Goal: Transaction & Acquisition: Subscribe to service/newsletter

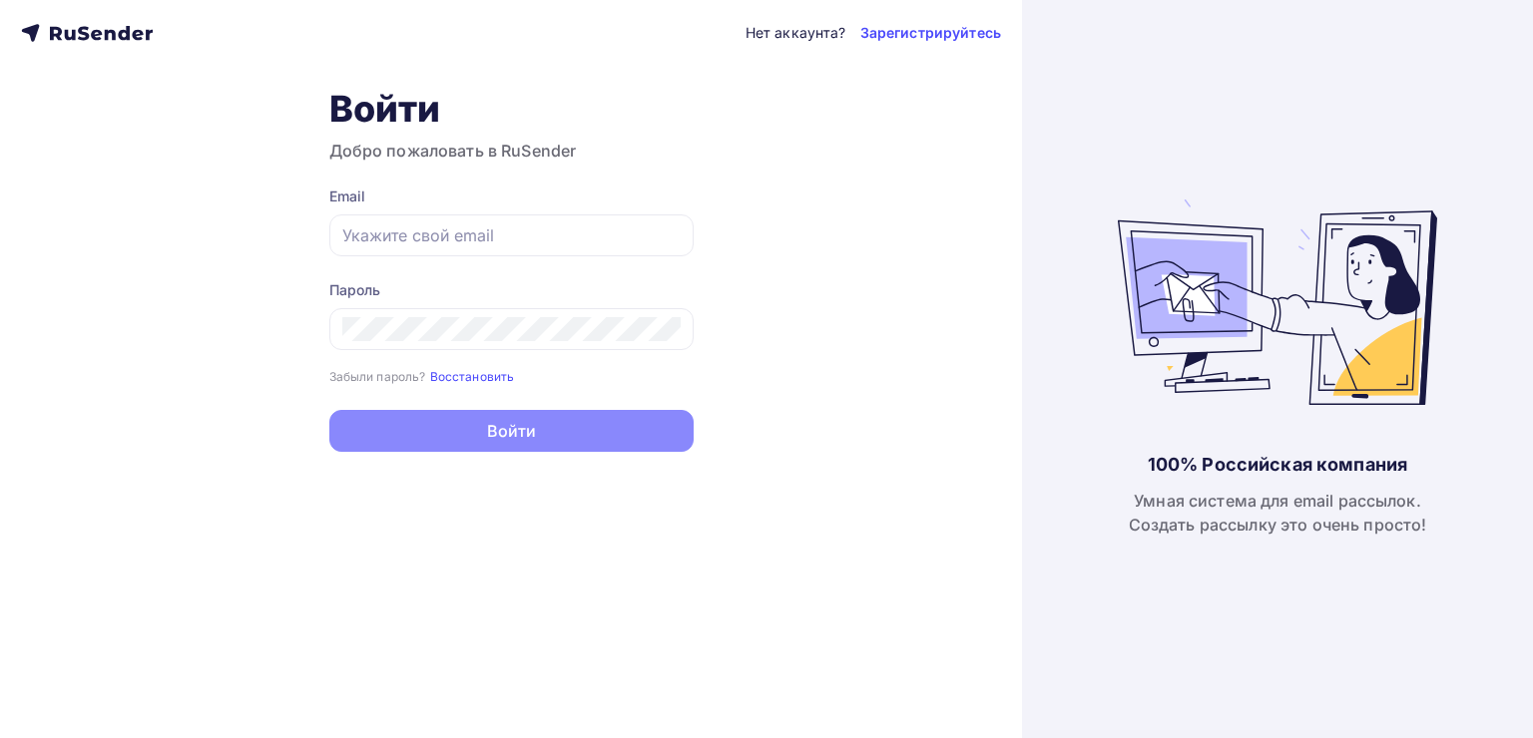
type input "[EMAIL_ADDRESS][DOMAIN_NAME]"
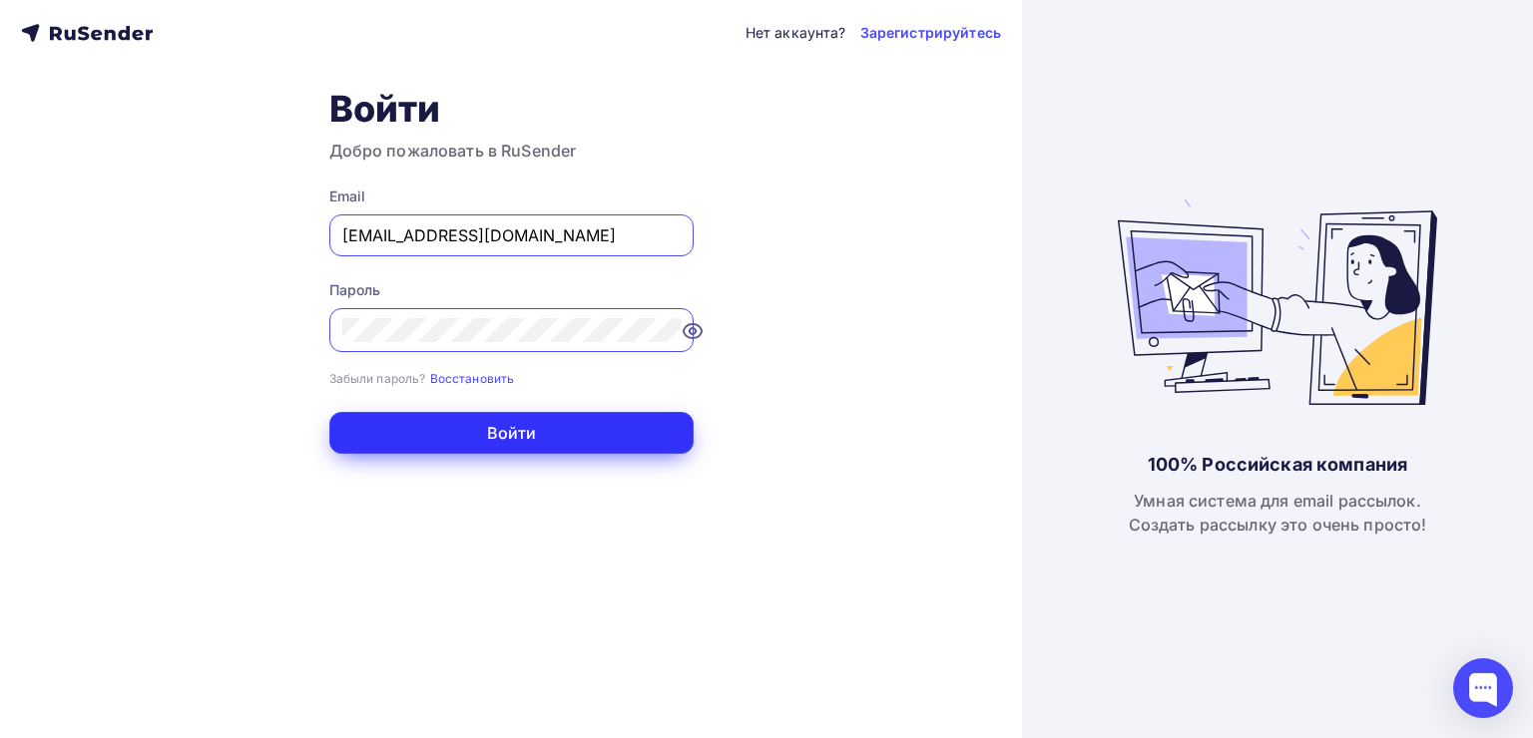
click at [598, 443] on button "Войти" at bounding box center [511, 433] width 364 height 42
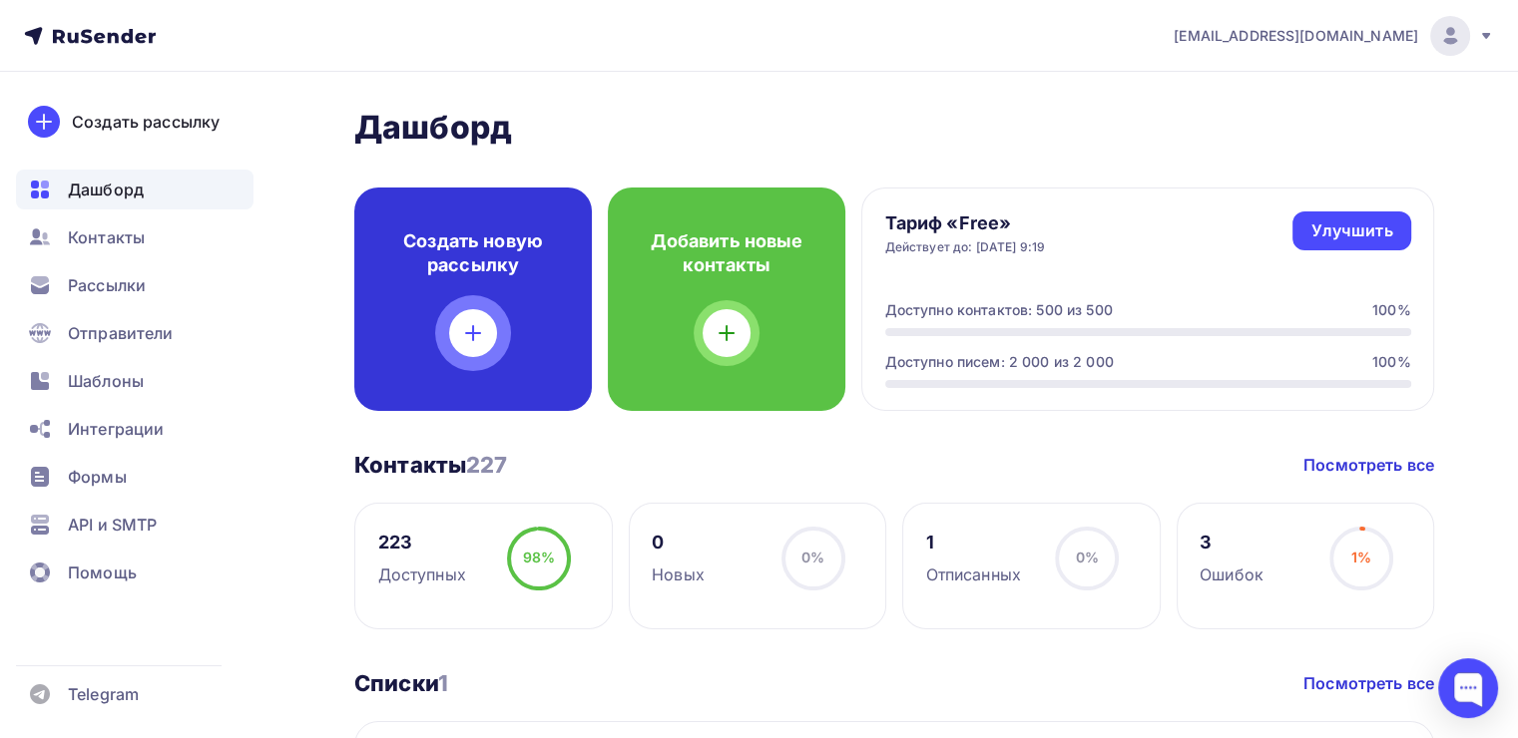
click at [505, 350] on div "Создать новую рассылку" at bounding box center [473, 300] width 238 height 224
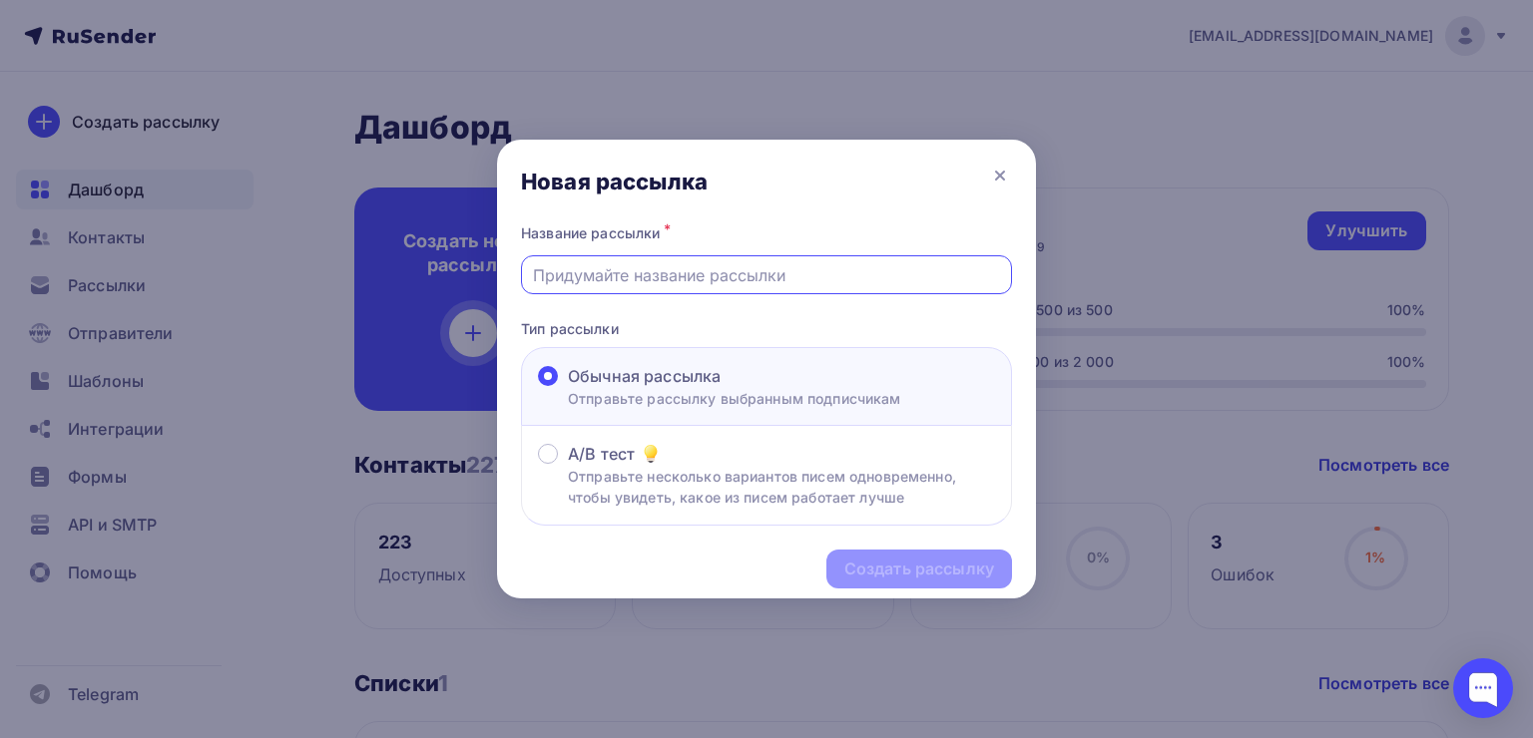
click at [712, 275] on input "text" at bounding box center [767, 275] width 468 height 24
type input "Бижутерия оптом"
click at [910, 567] on div "Создать рассылку" at bounding box center [919, 569] width 150 height 23
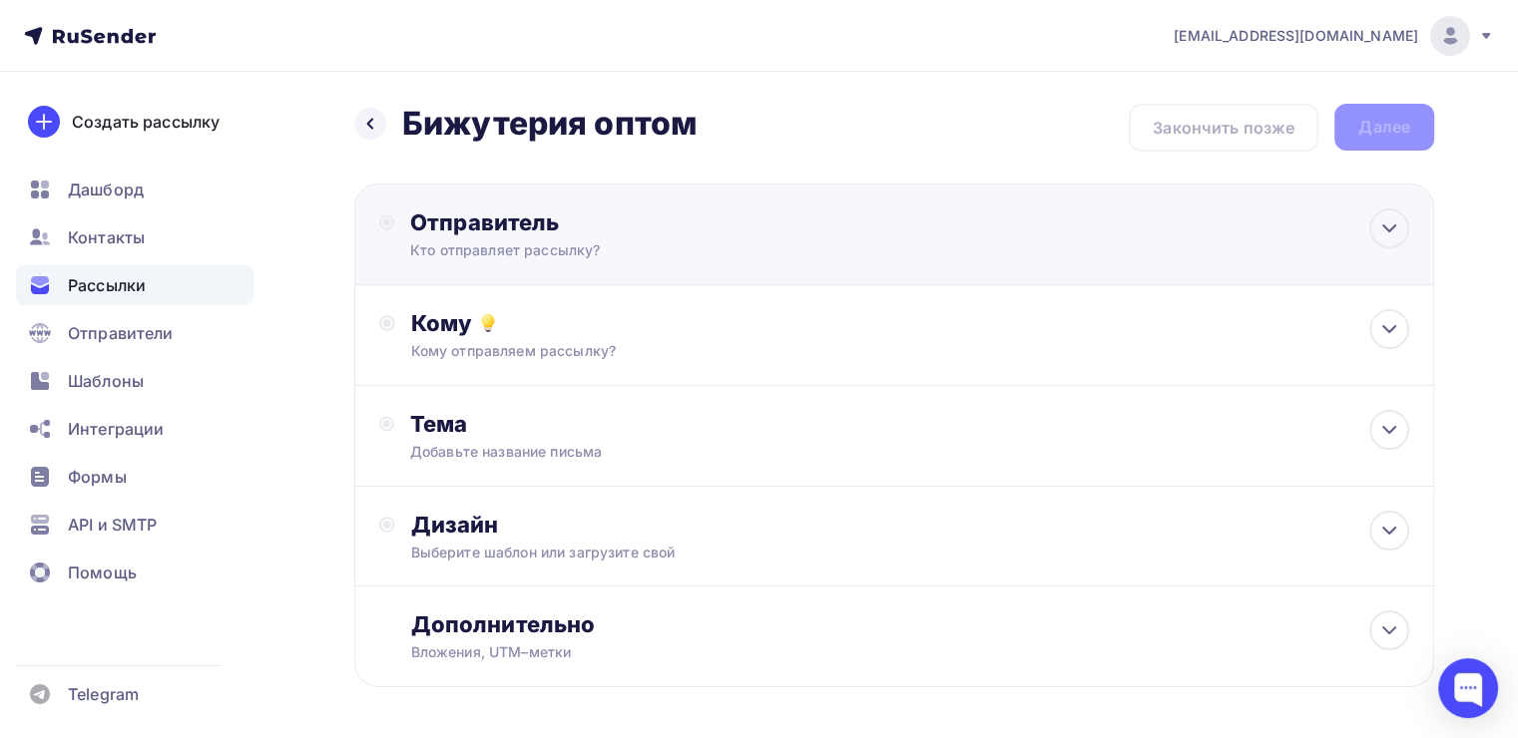
click at [893, 252] on div "Отправитель Кто отправляет рассылку? Email * Выберите отправителя sale@manyshin…" at bounding box center [894, 235] width 1080 height 102
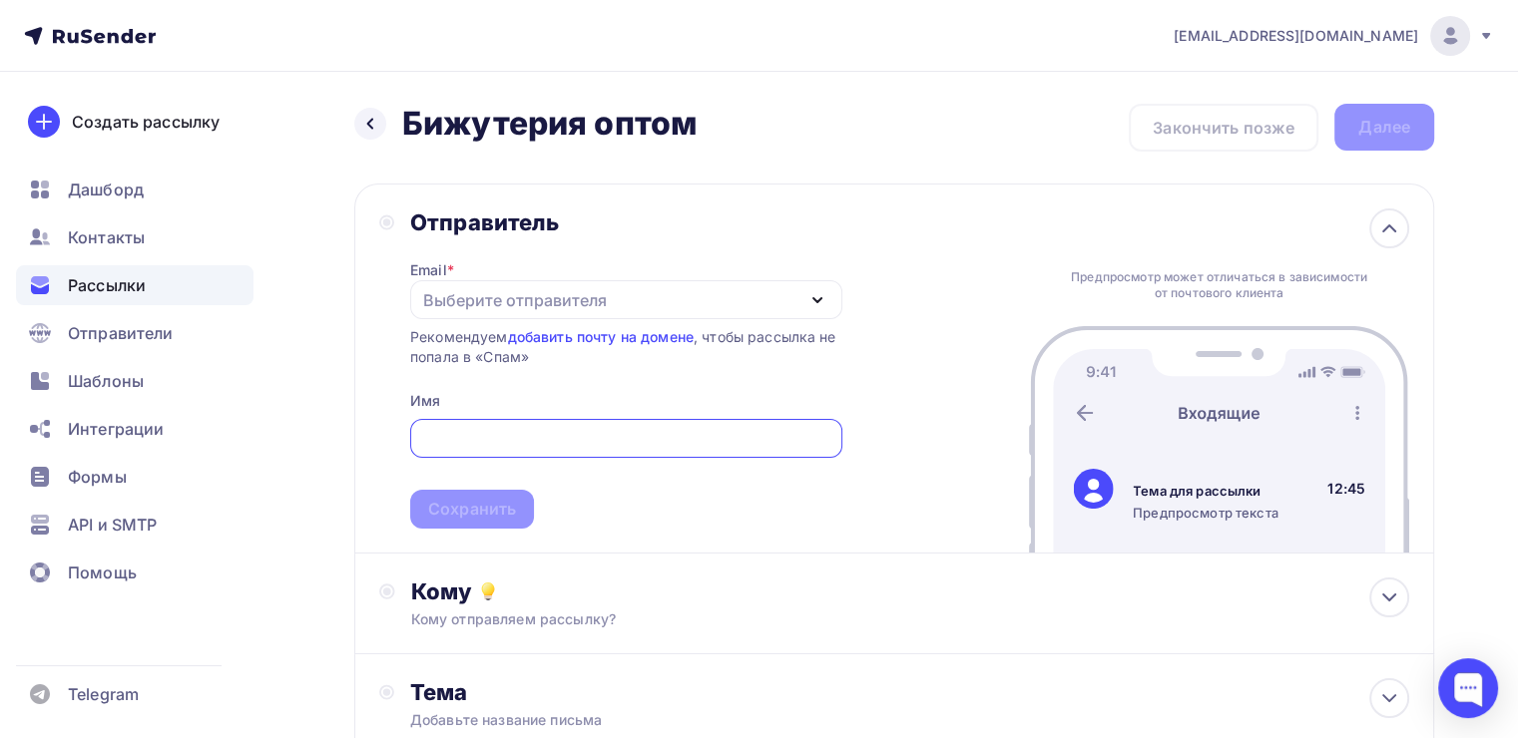
type input "sale@manyshine.ru"
click at [464, 503] on span "sale@manyshine.ru Сохранить" at bounding box center [626, 470] width 432 height 118
click at [601, 285] on div "Выберите отправителя" at bounding box center [626, 299] width 432 height 39
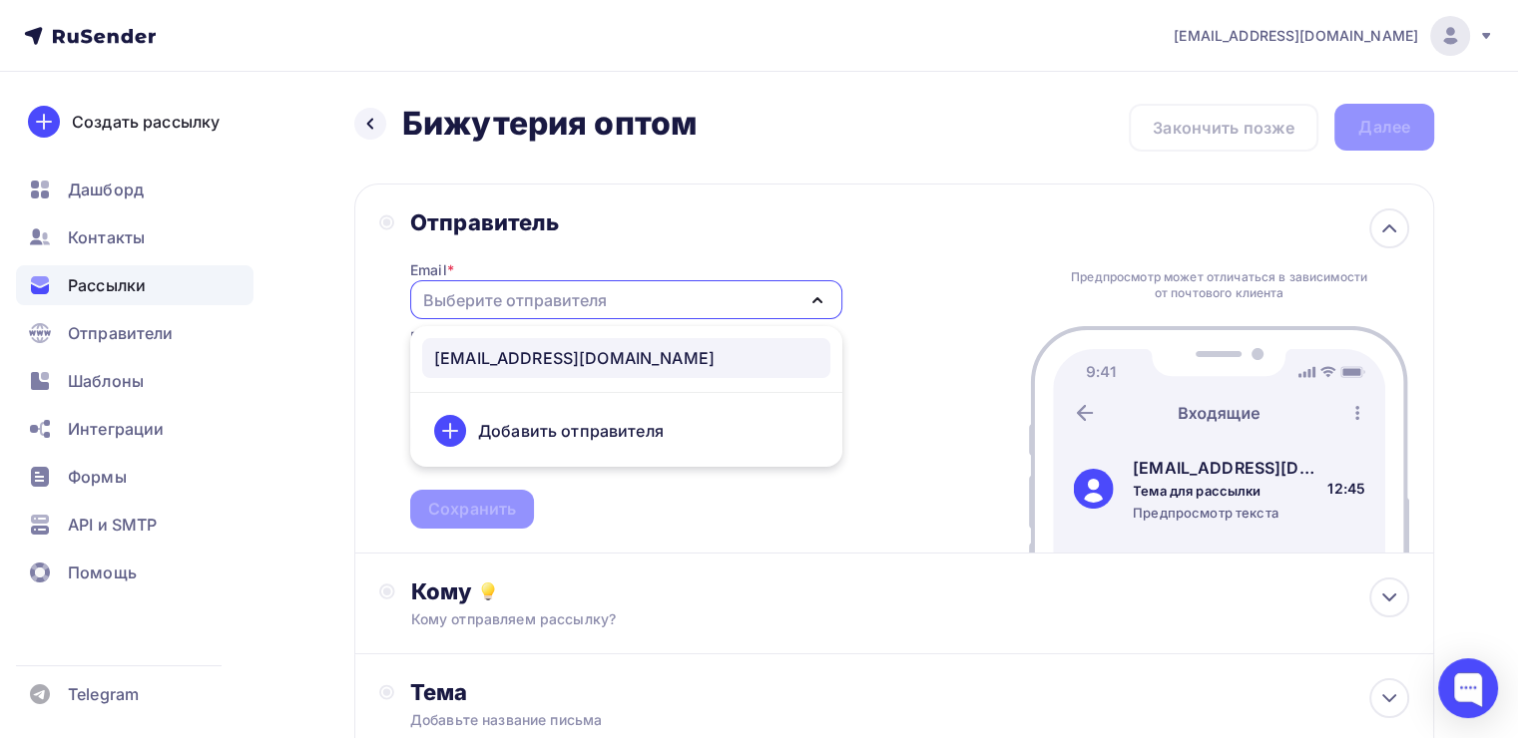
click at [579, 338] on link "sale@manyshine.ru" at bounding box center [626, 358] width 408 height 40
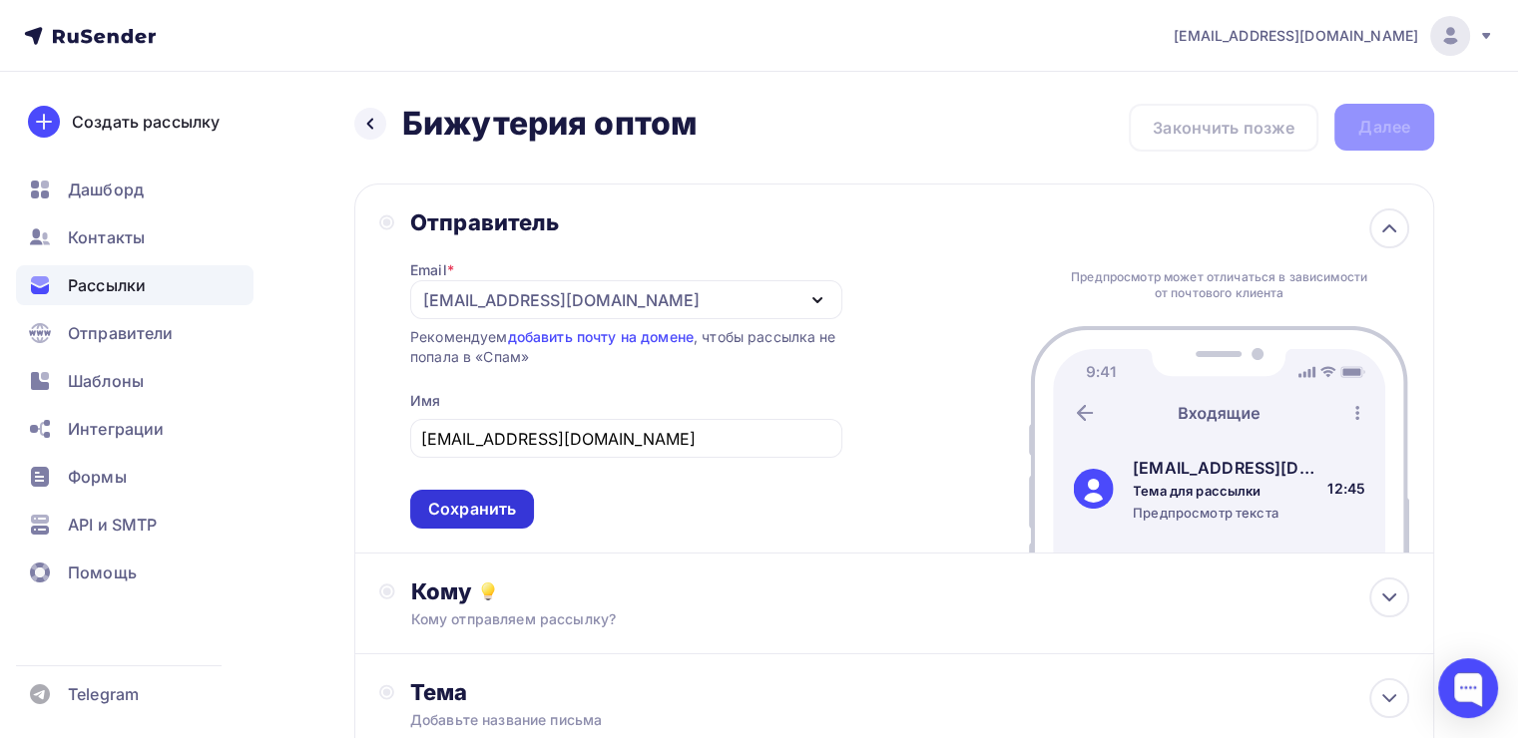
click at [489, 505] on div "Сохранить" at bounding box center [472, 509] width 88 height 23
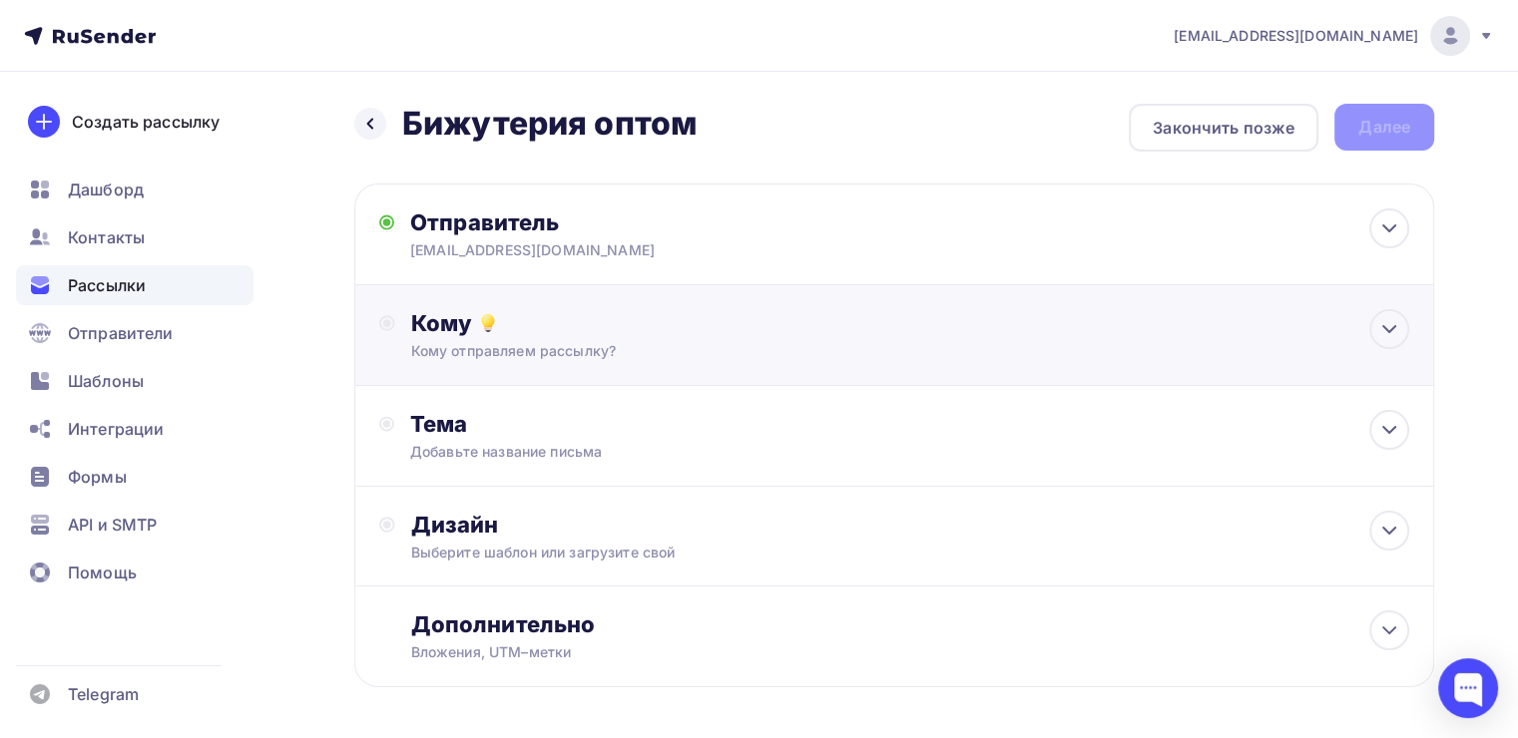
click at [559, 355] on div "Кому отправляем рассылку?" at bounding box center [860, 351] width 898 height 20
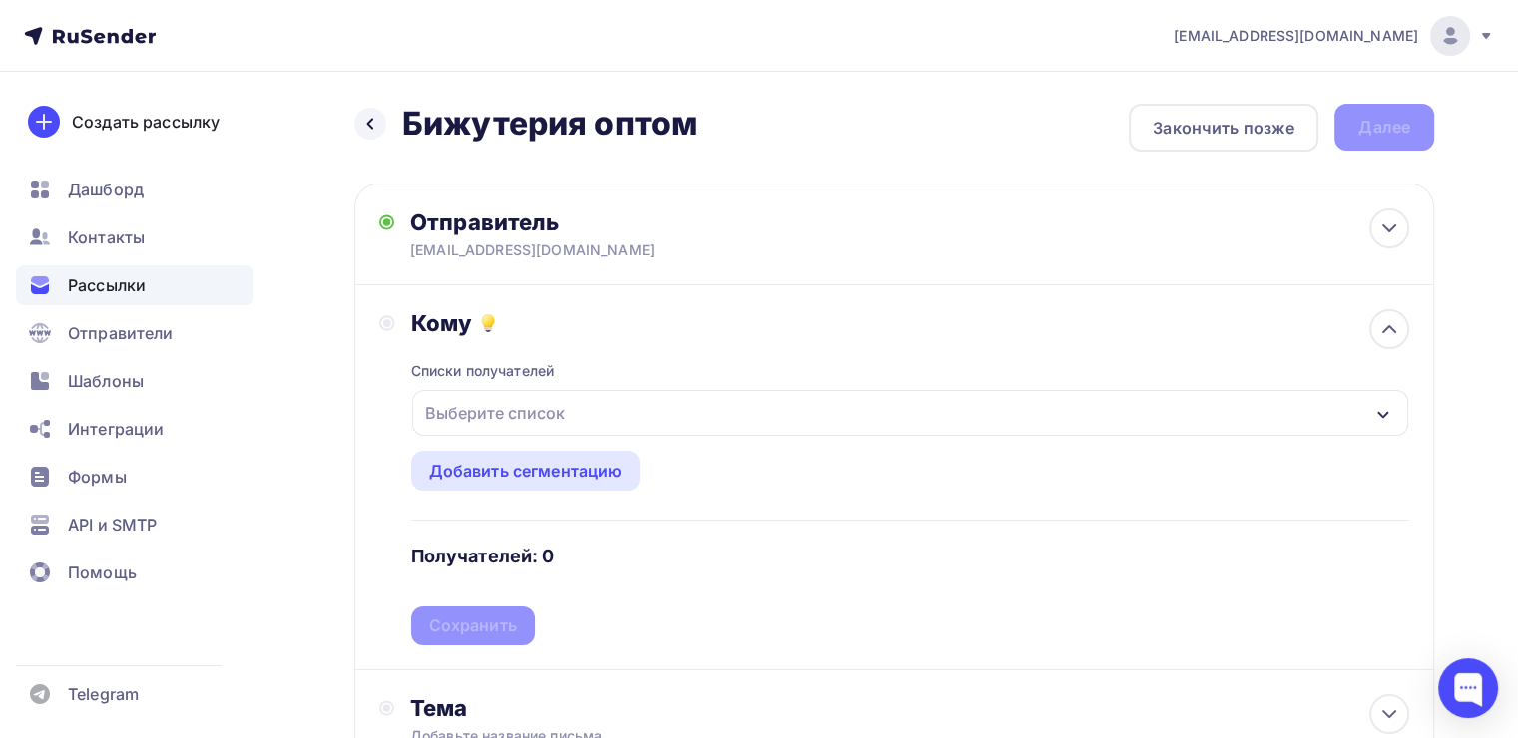
click at [571, 427] on div "Выберите список" at bounding box center [910, 413] width 996 height 46
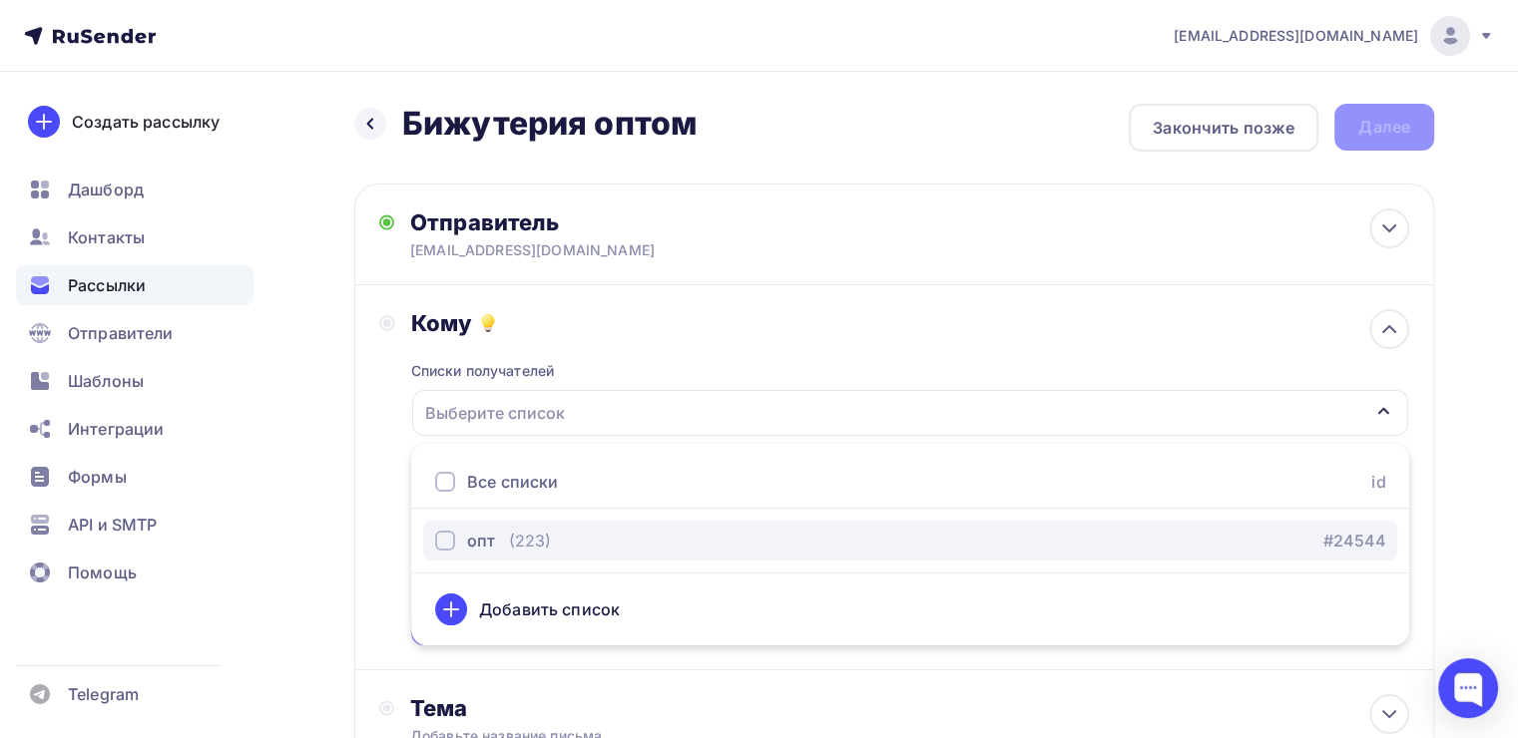
click at [523, 555] on button "опт (223) #24544" at bounding box center [910, 541] width 974 height 40
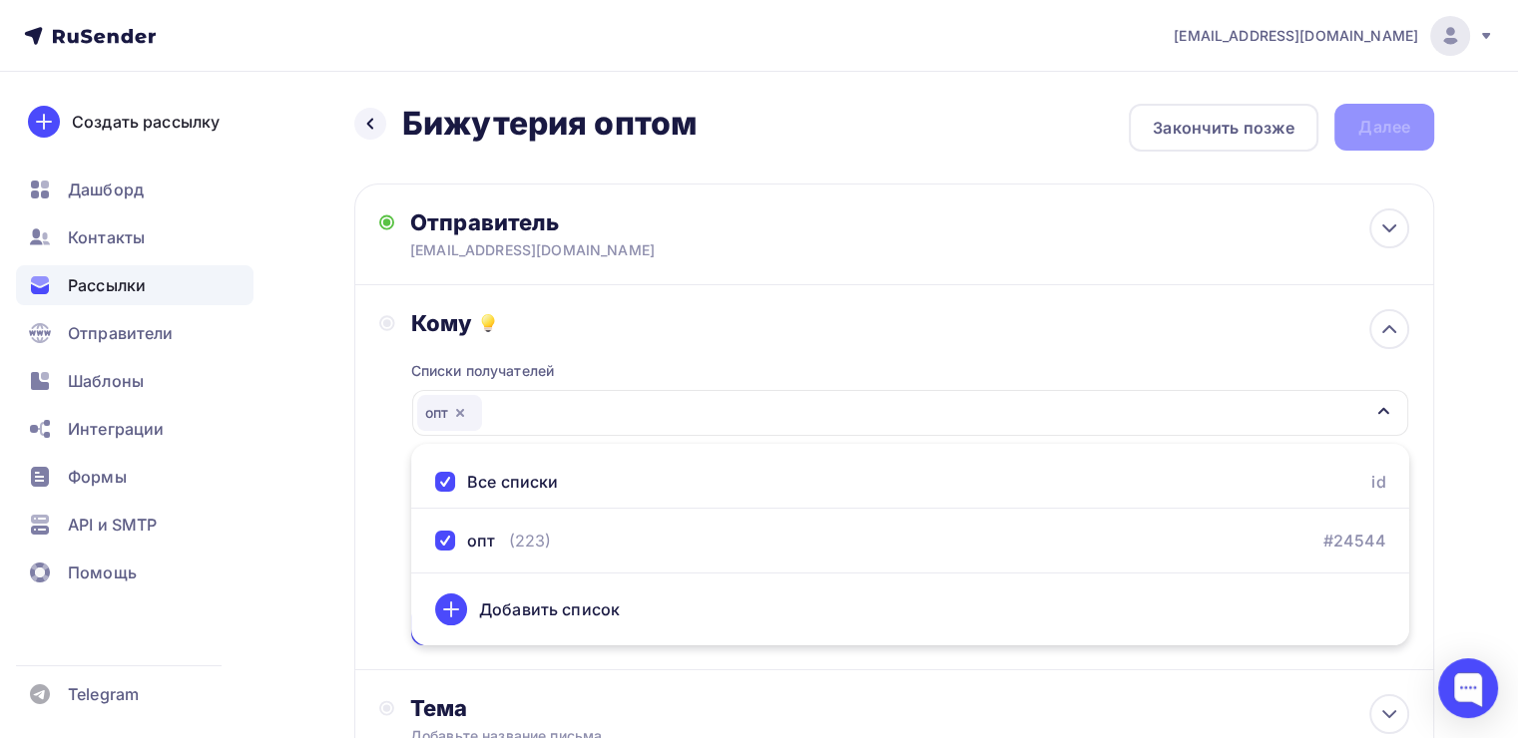
click at [352, 571] on div "Назад Бижутерия оптом Бижутерия оптом Закончить позже Далее Отправитель sale@ma…" at bounding box center [759, 586] width 1518 height 1029
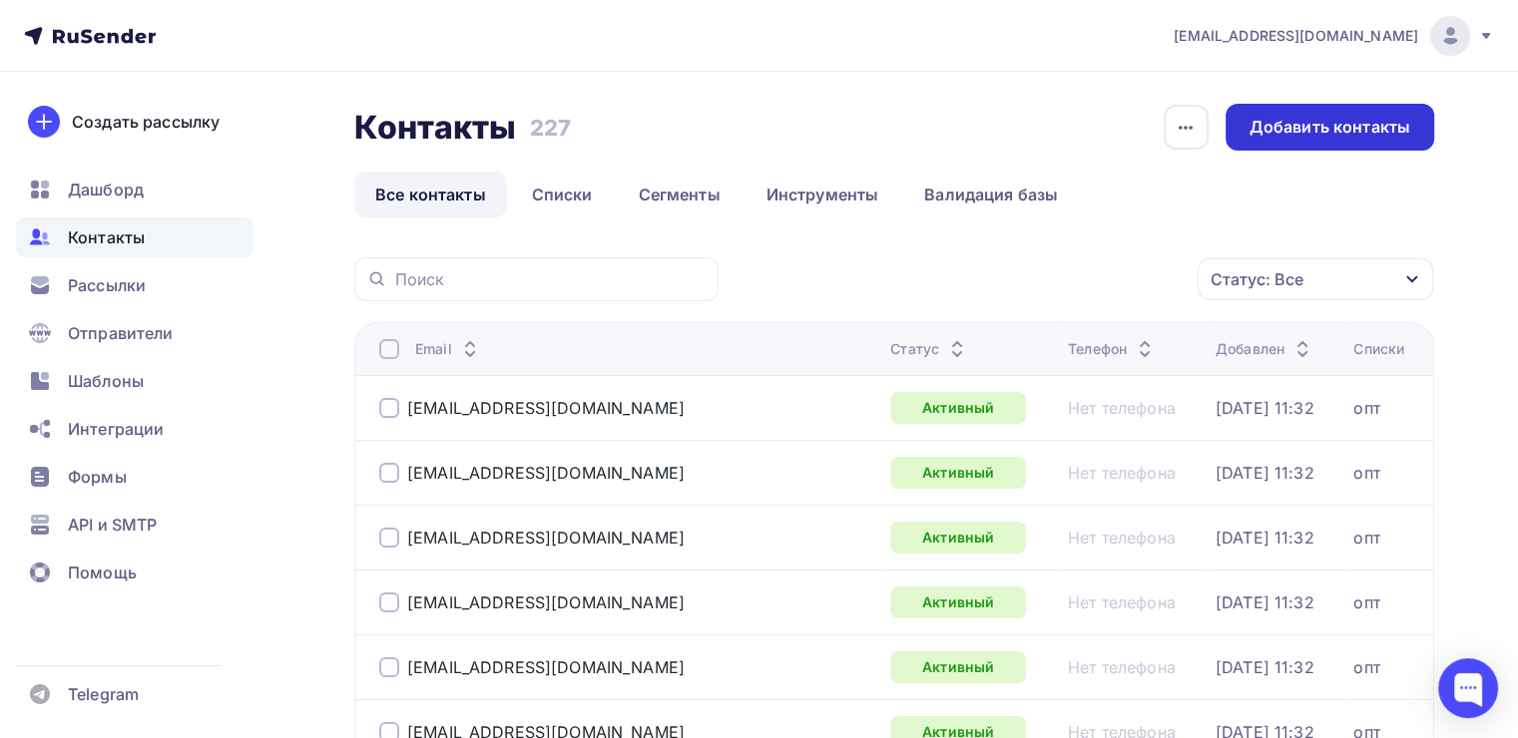
click at [1361, 125] on div "Добавить контакты" at bounding box center [1329, 127] width 161 height 23
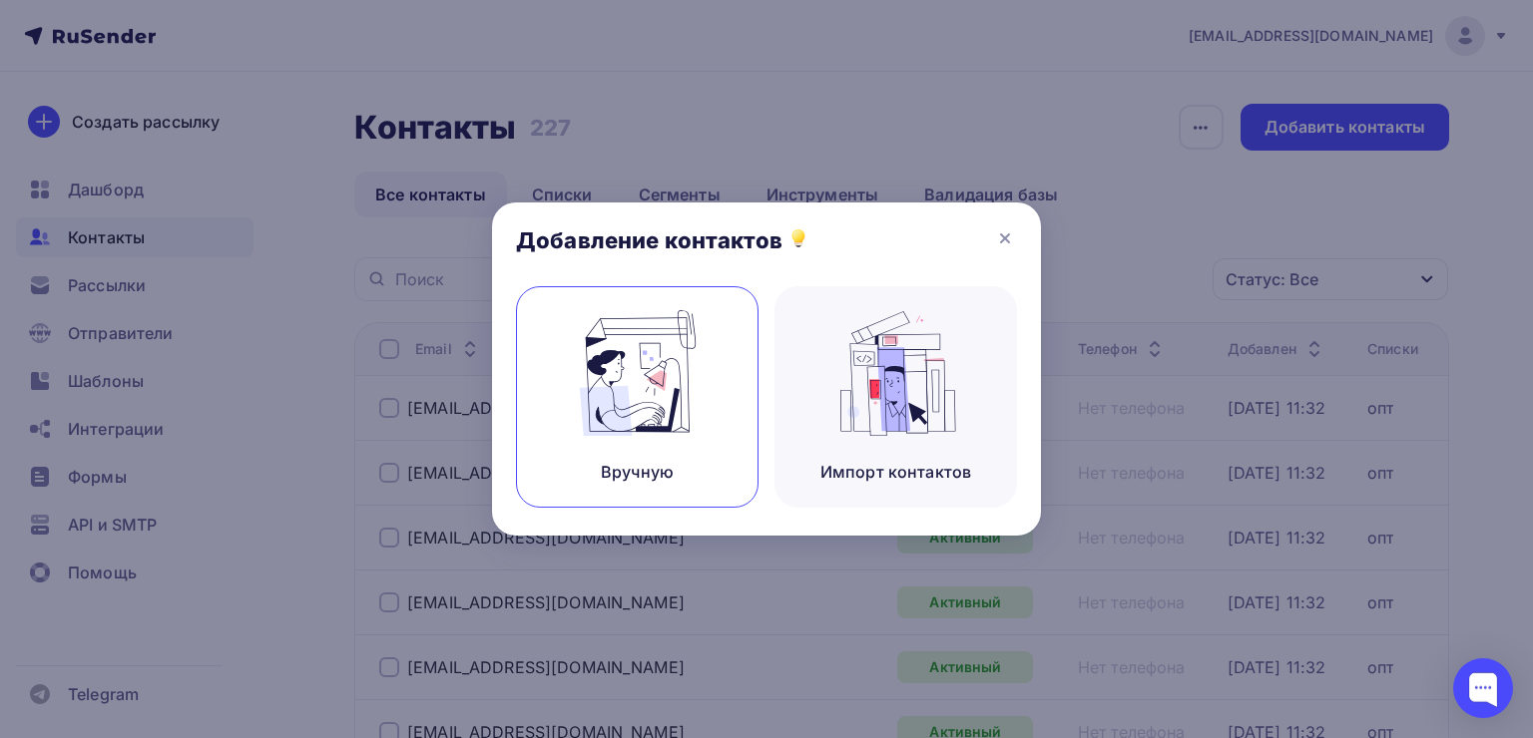
click at [557, 401] on div "Вручную" at bounding box center [637, 397] width 243 height 222
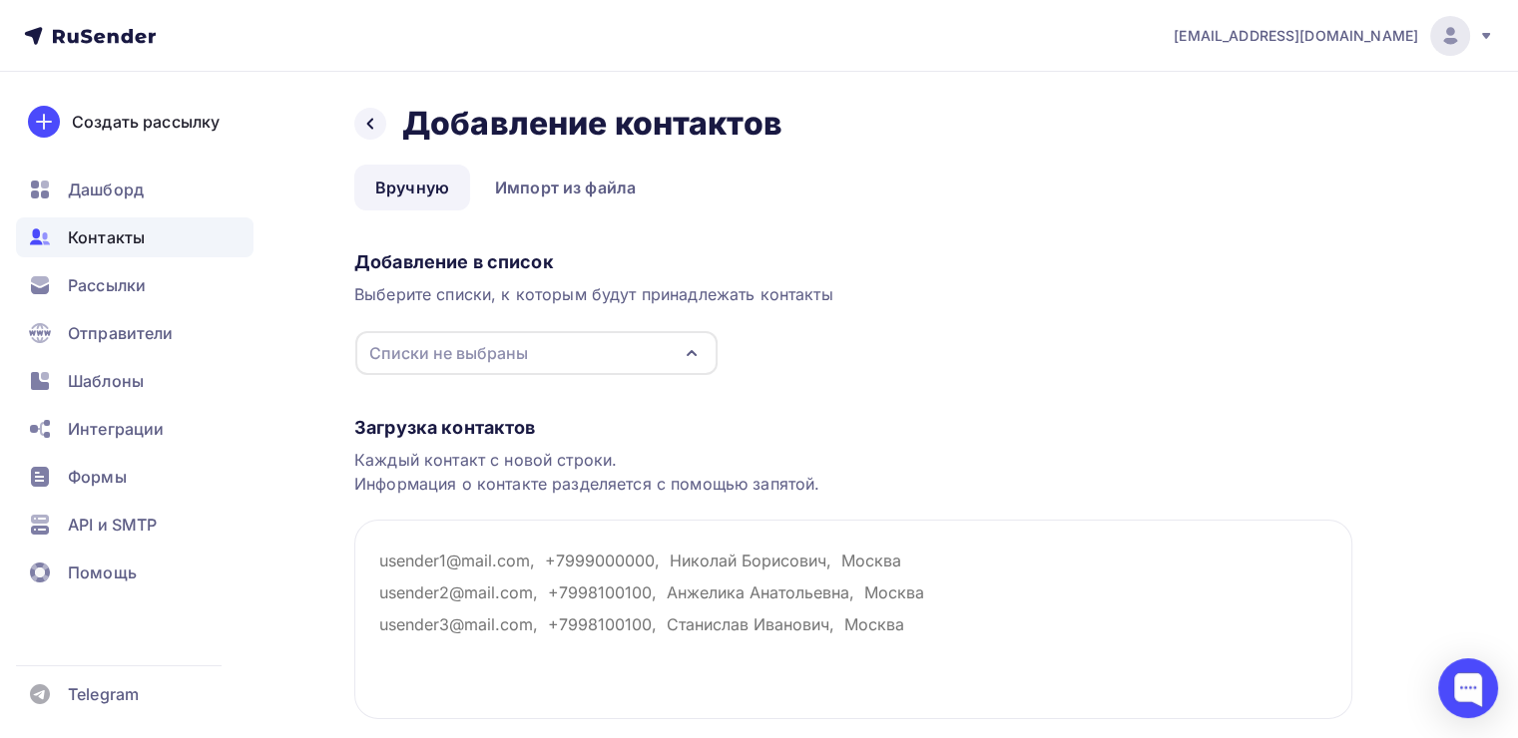
click at [602, 347] on div "Списки не выбраны" at bounding box center [536, 353] width 362 height 44
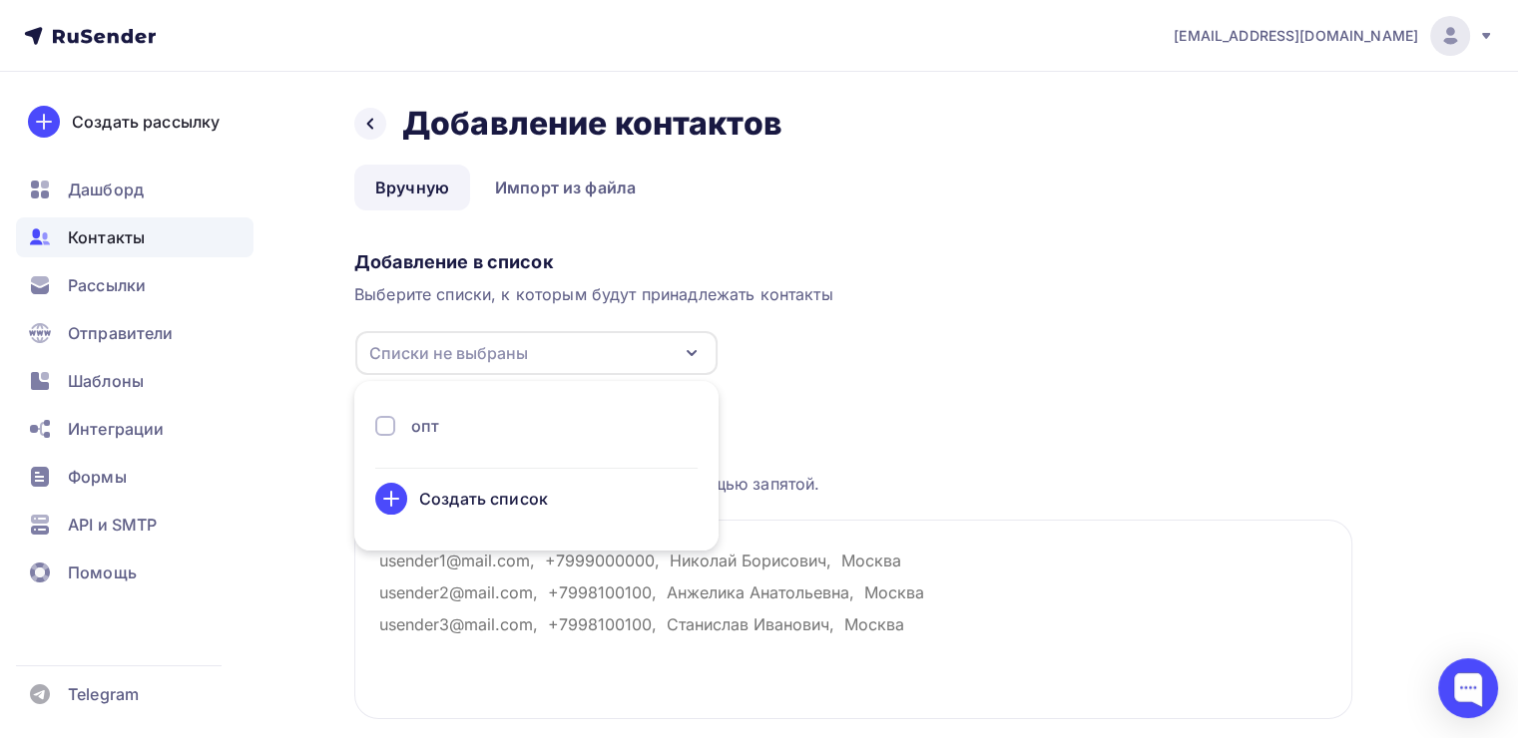
click at [587, 431] on div "опт" at bounding box center [536, 426] width 322 height 24
click at [851, 392] on div "Загрузка контактов Каждый контакт с новой строки. Информация о контакте разделя…" at bounding box center [853, 587] width 998 height 422
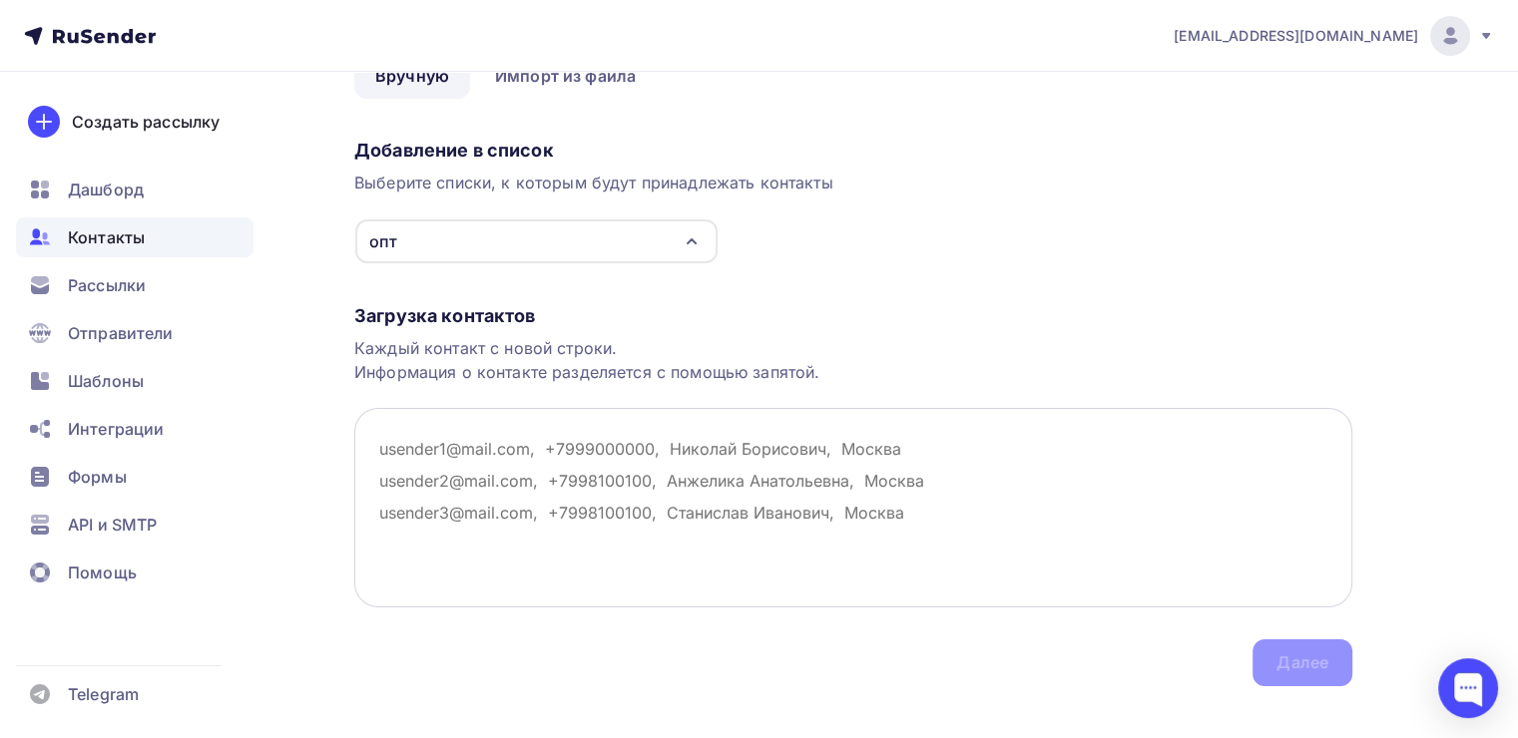
scroll to position [139, 0]
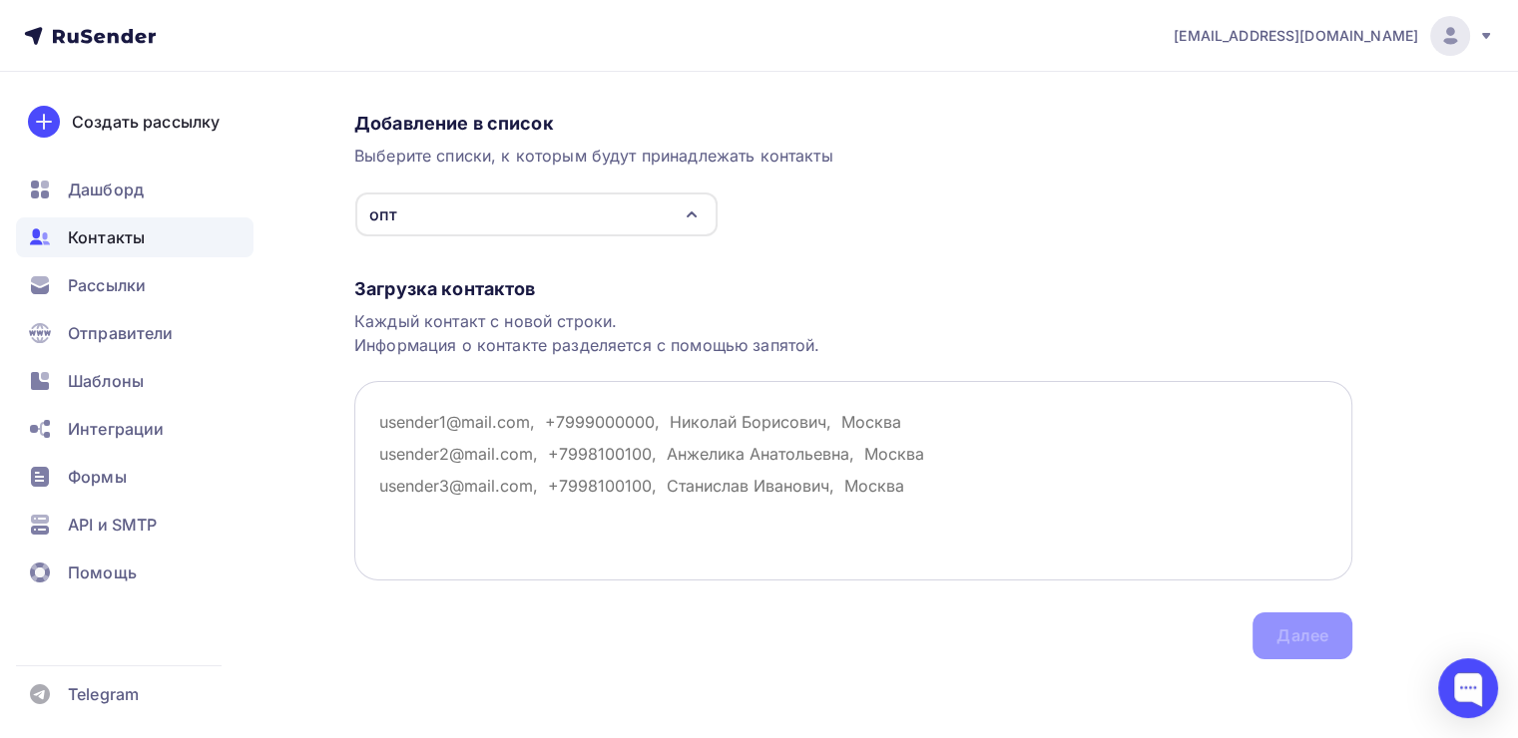
click at [455, 415] on textarea at bounding box center [853, 481] width 998 height 200
paste textarea "info@konfeta-podarok.ru"
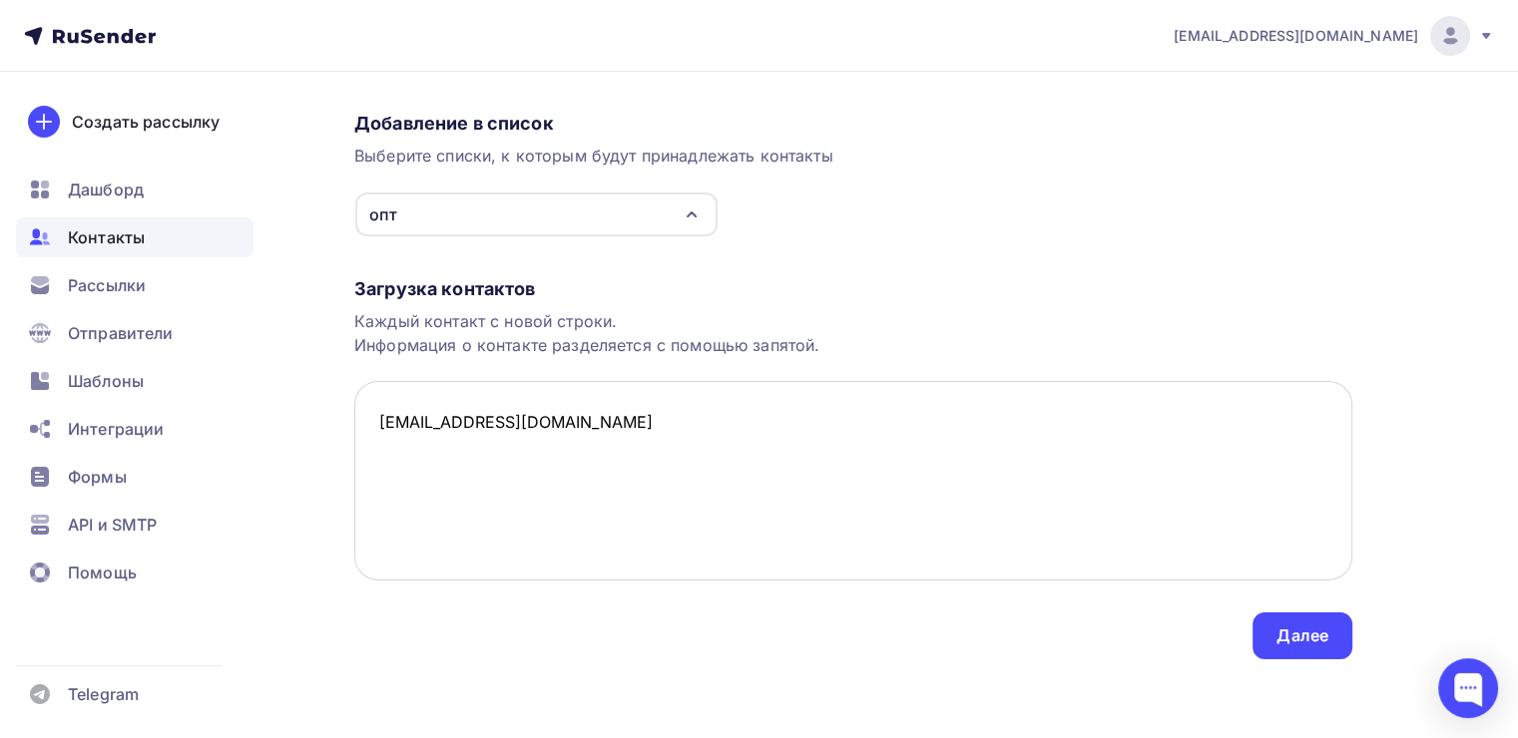
paste textarea "000Laz@mail.ru"
paste textarea "anetdubrovskih@inbox.ru"
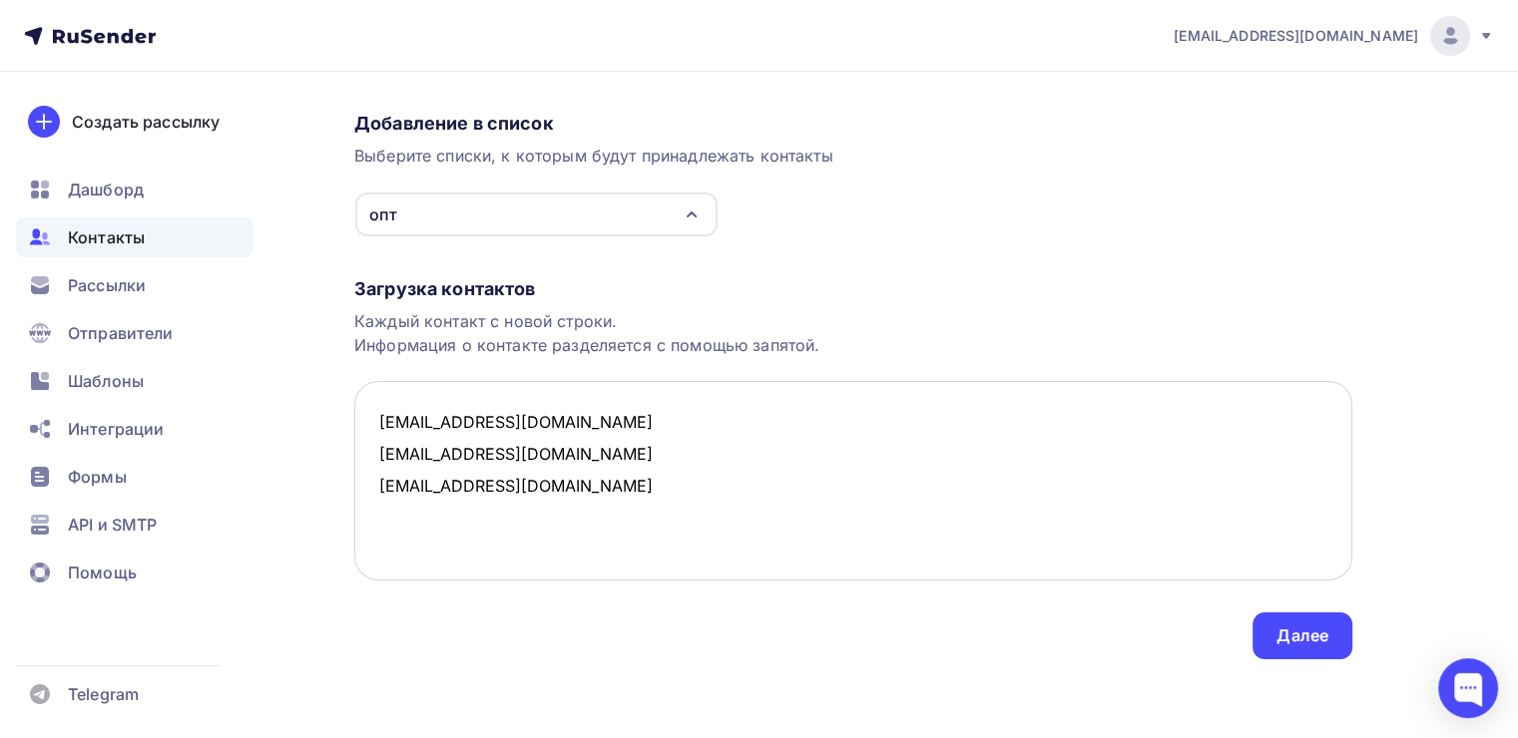
paste textarea "anna.pisareva1995@gmail.com"
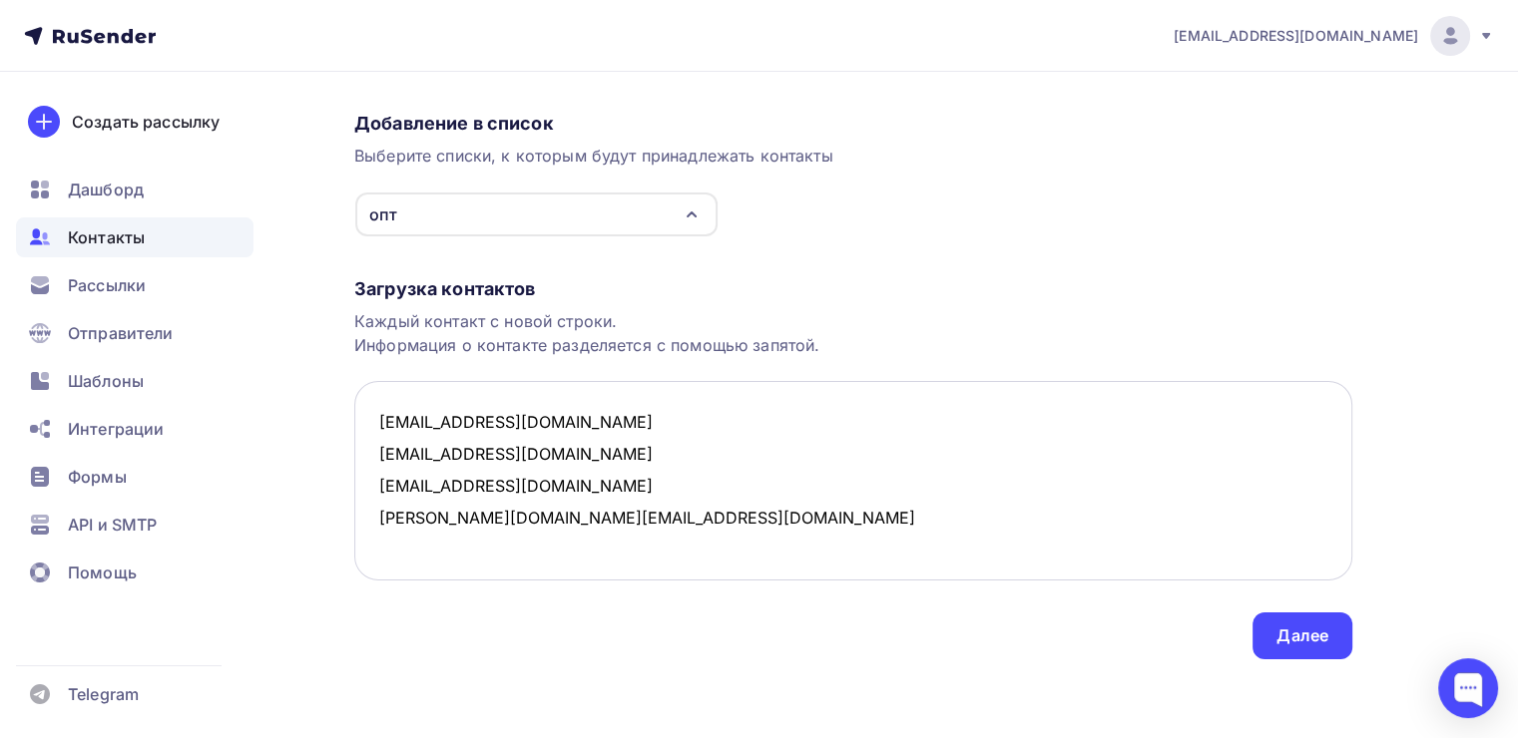
paste textarea "morestyle@mail.ru"
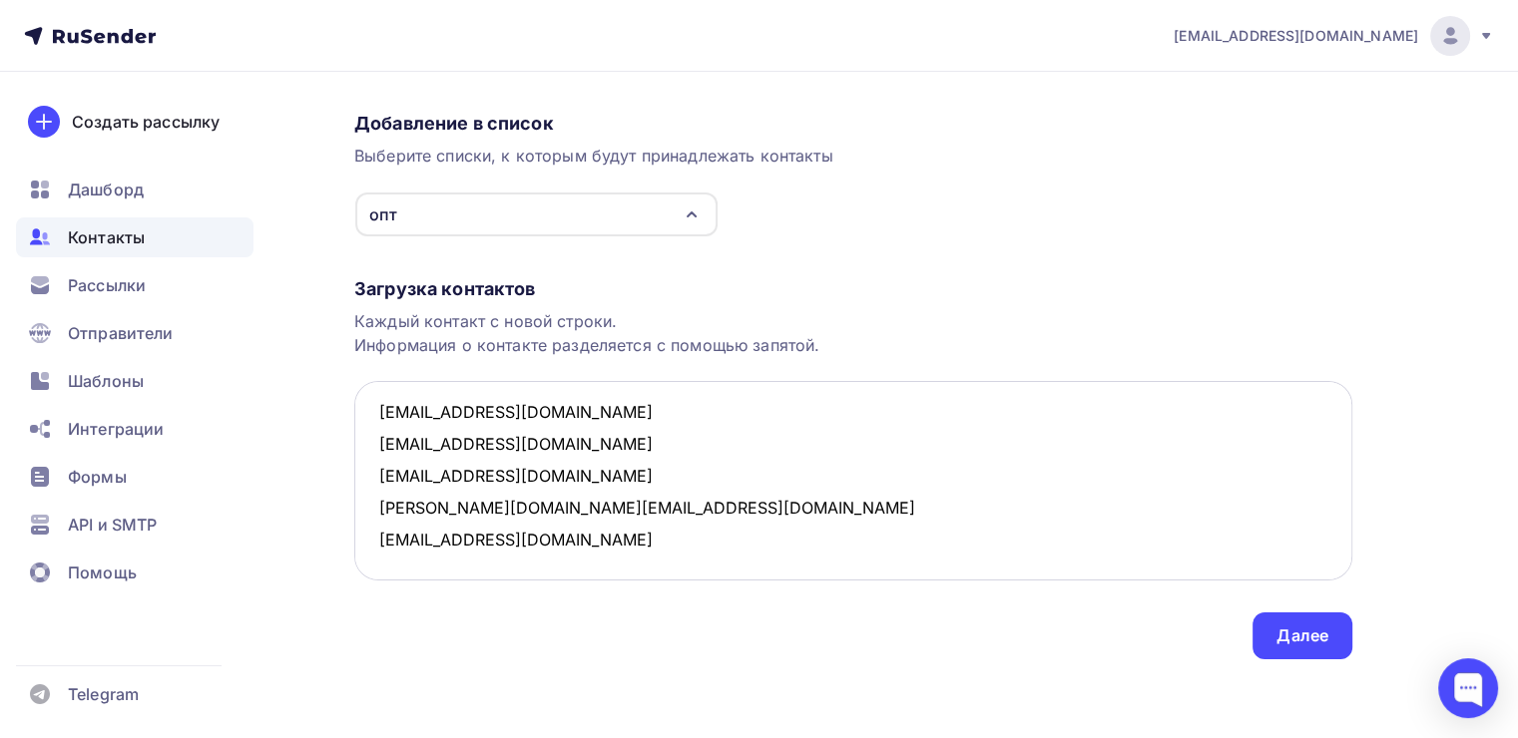
paste textarea "christophersanchez808@gmail.com"
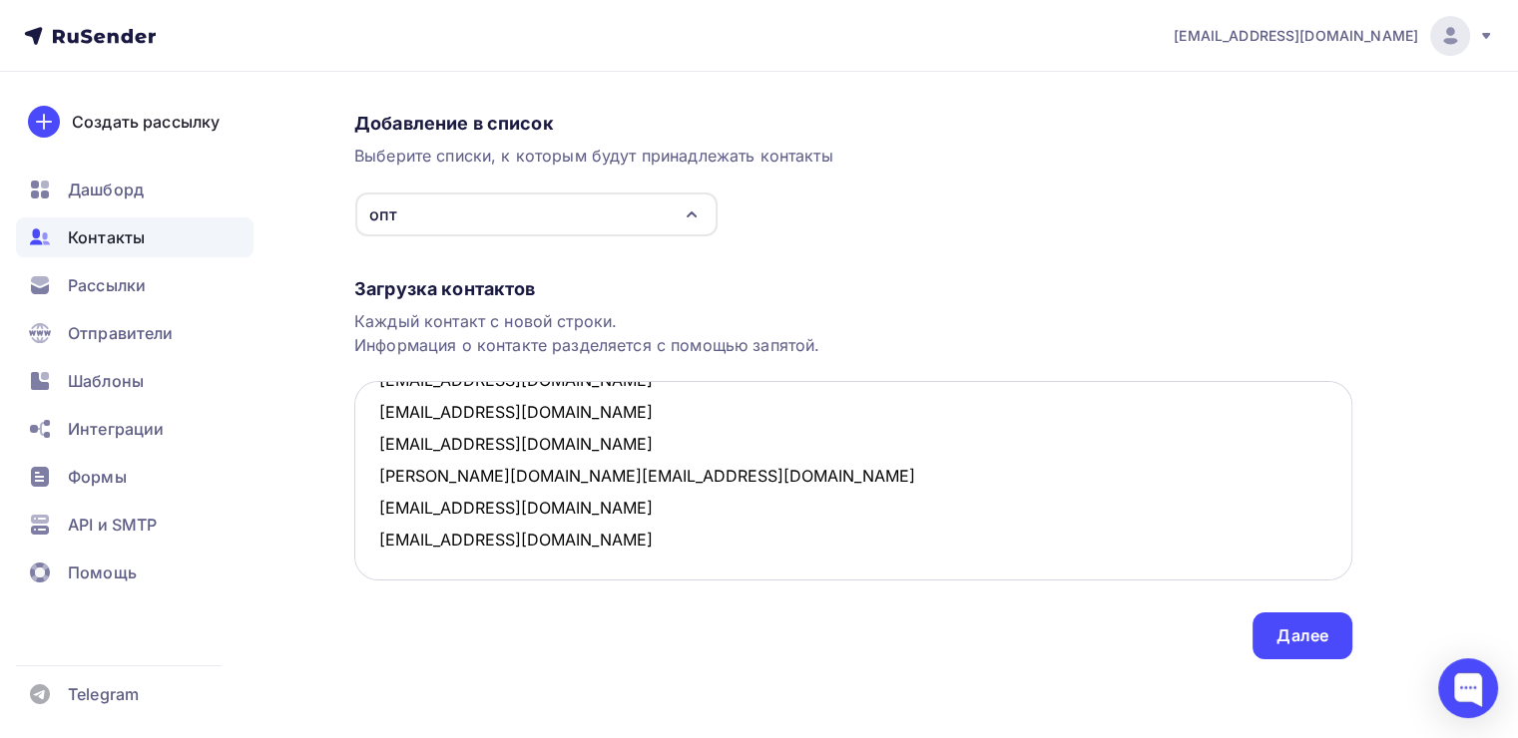
paste textarea "kgaivoronsk@mail.ru"
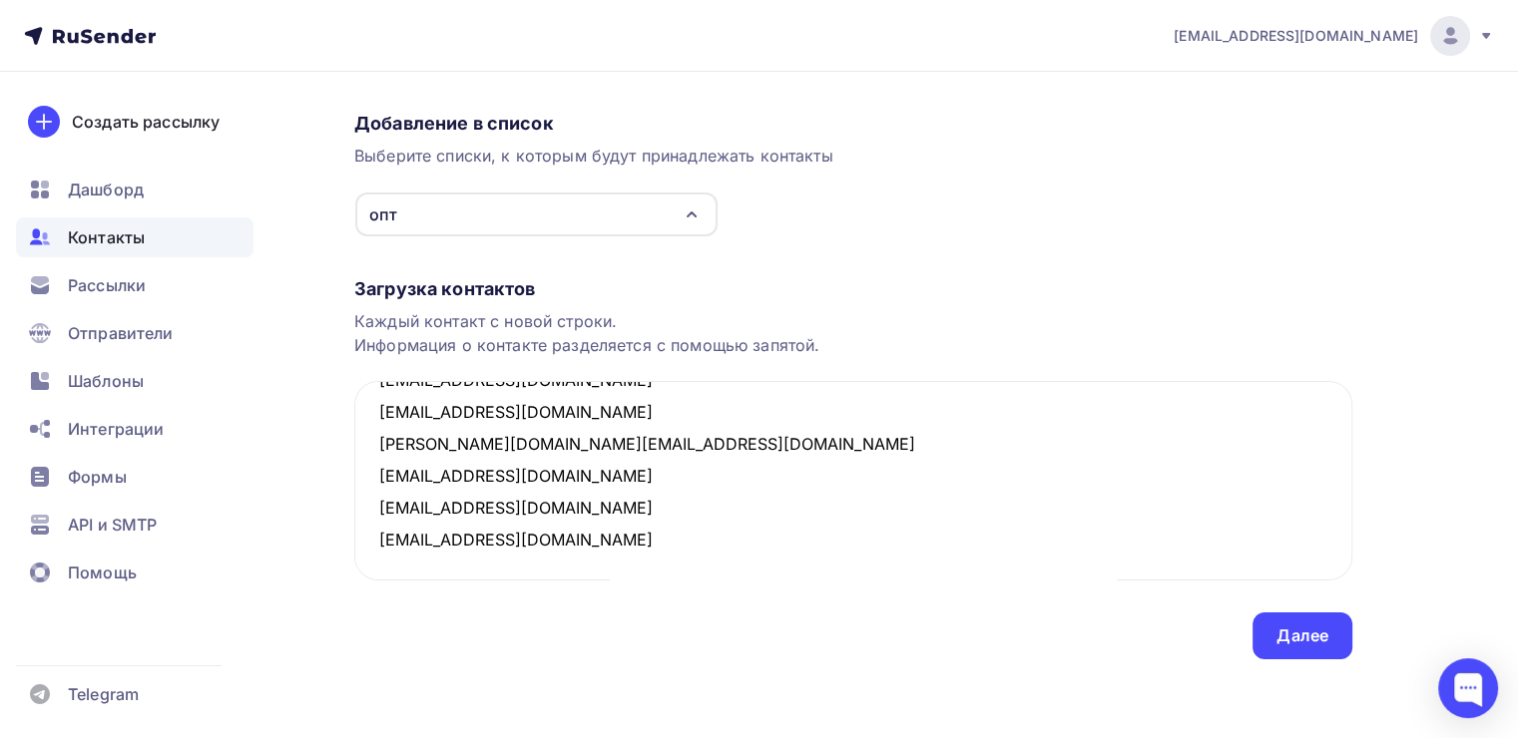
paste textarea "shapovalovaeu@mail.ru"
type textarea "info@konfeta-podarok.ru 000Laz@mail.ru anetdubrovskih@inbox.ru anna.pisareva199…"
click at [1309, 647] on div "Далее" at bounding box center [1302, 636] width 100 height 47
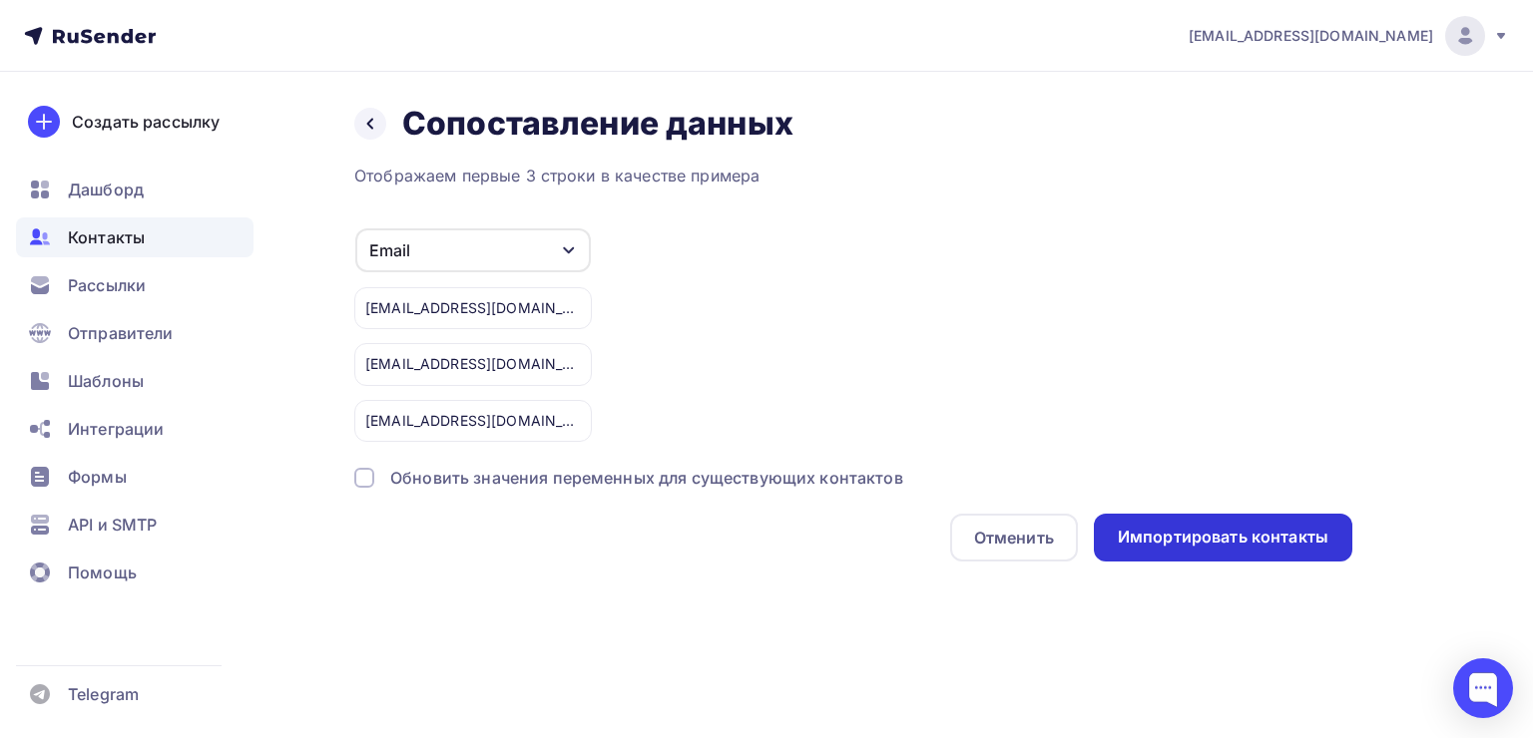
click at [1226, 544] on div "Импортировать контакты" at bounding box center [1223, 537] width 211 height 23
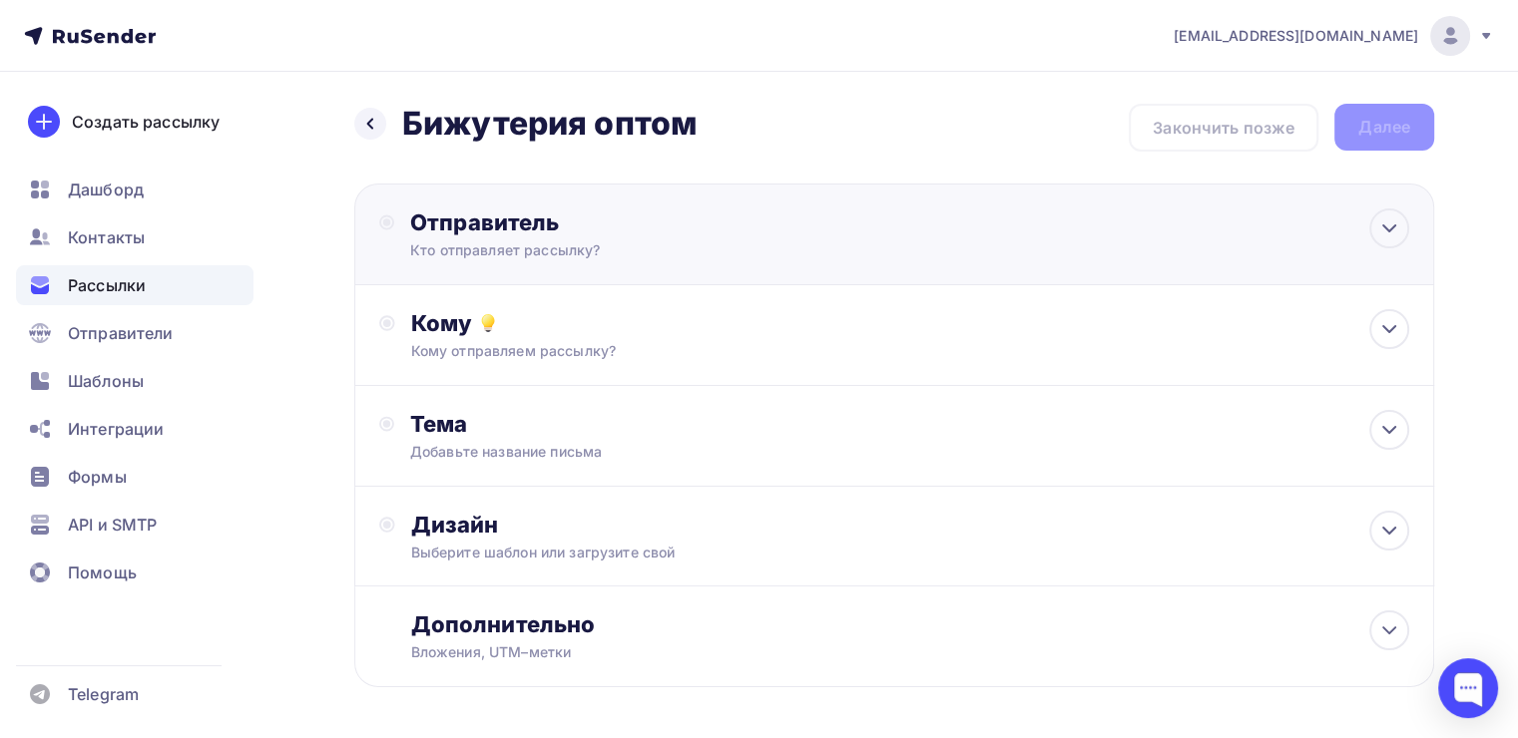
click at [793, 252] on div "Кто отправляет рассылку?" at bounding box center [604, 251] width 389 height 20
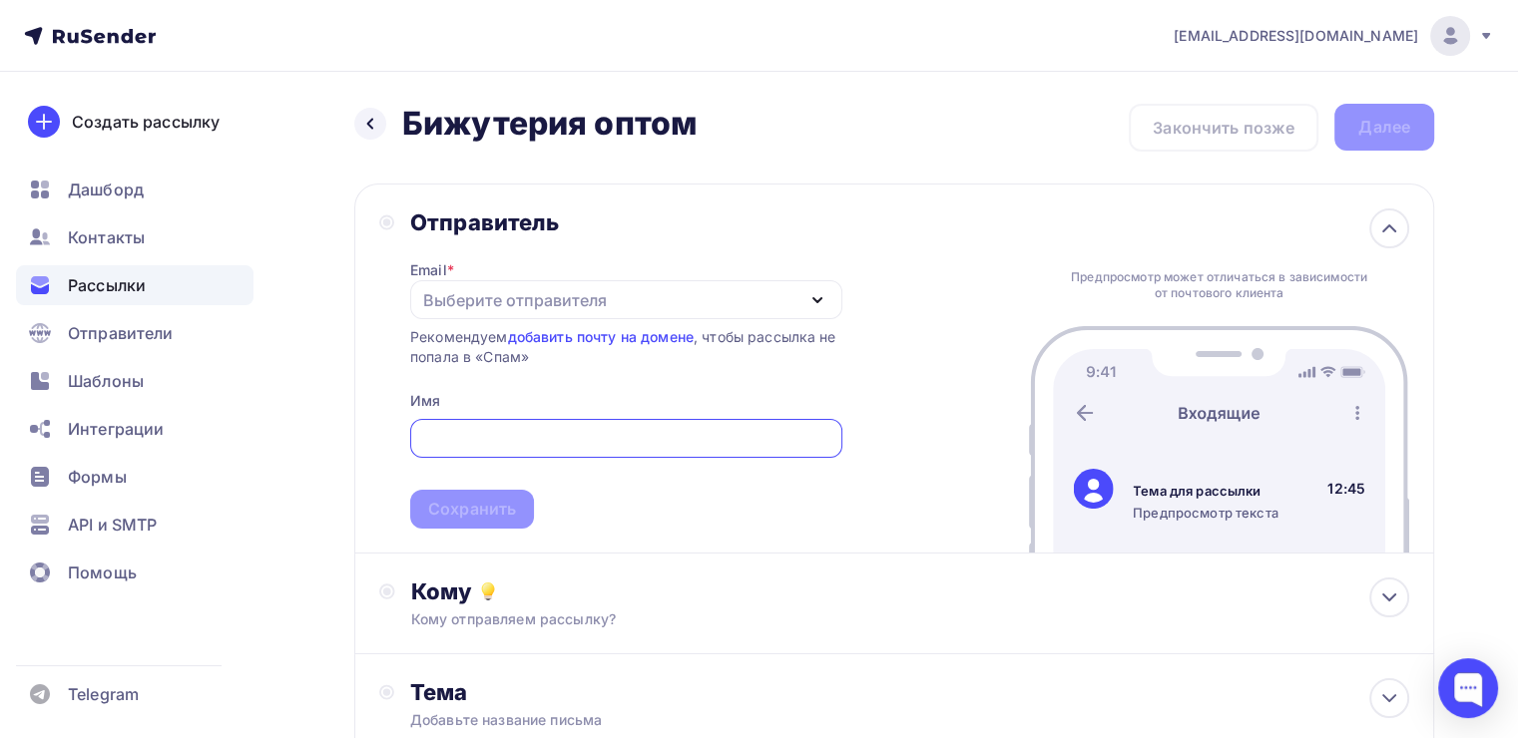
click at [712, 299] on div "Выберите отправителя" at bounding box center [626, 299] width 432 height 39
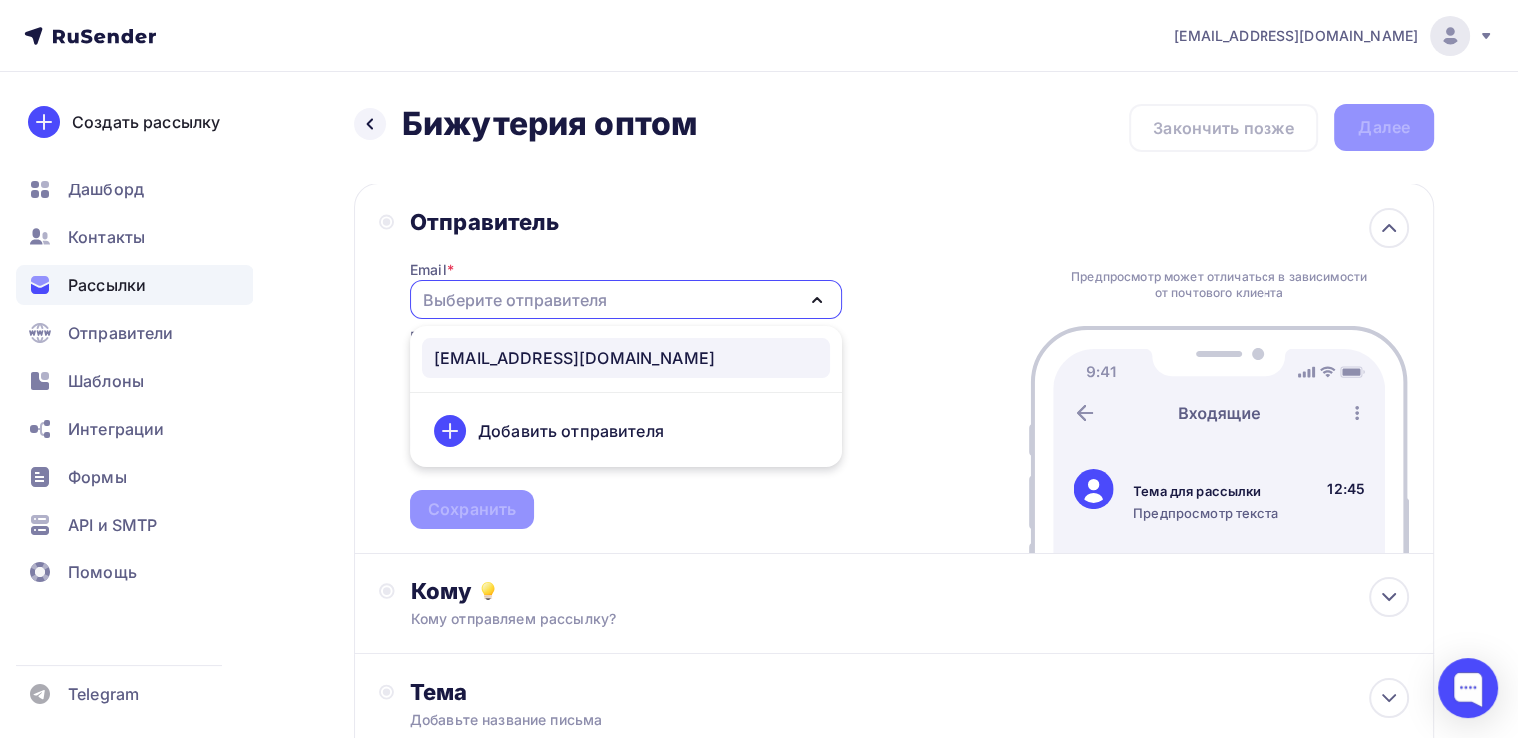
click at [684, 355] on div "sale@manyshine.ru" at bounding box center [626, 358] width 384 height 24
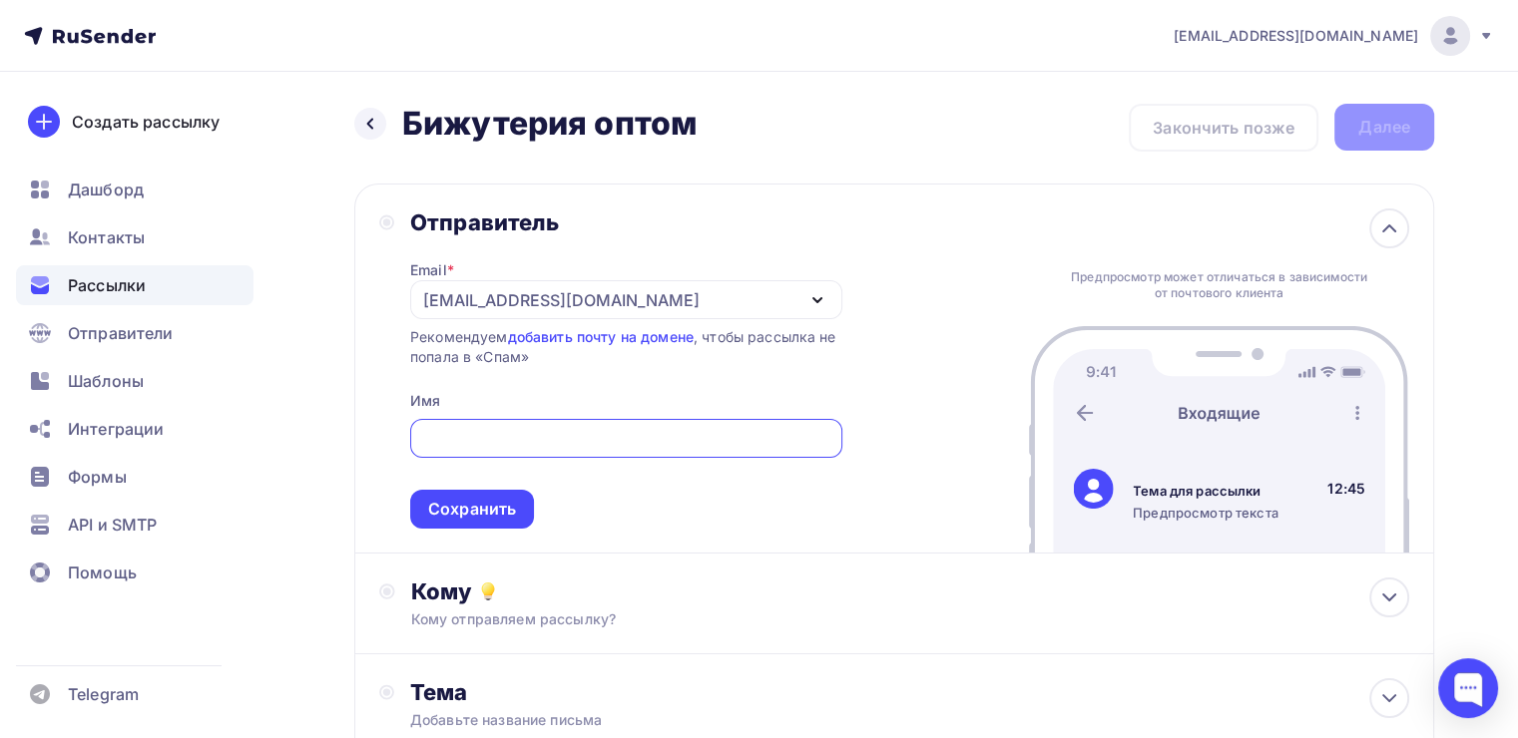
click at [607, 443] on input "text" at bounding box center [625, 439] width 409 height 24
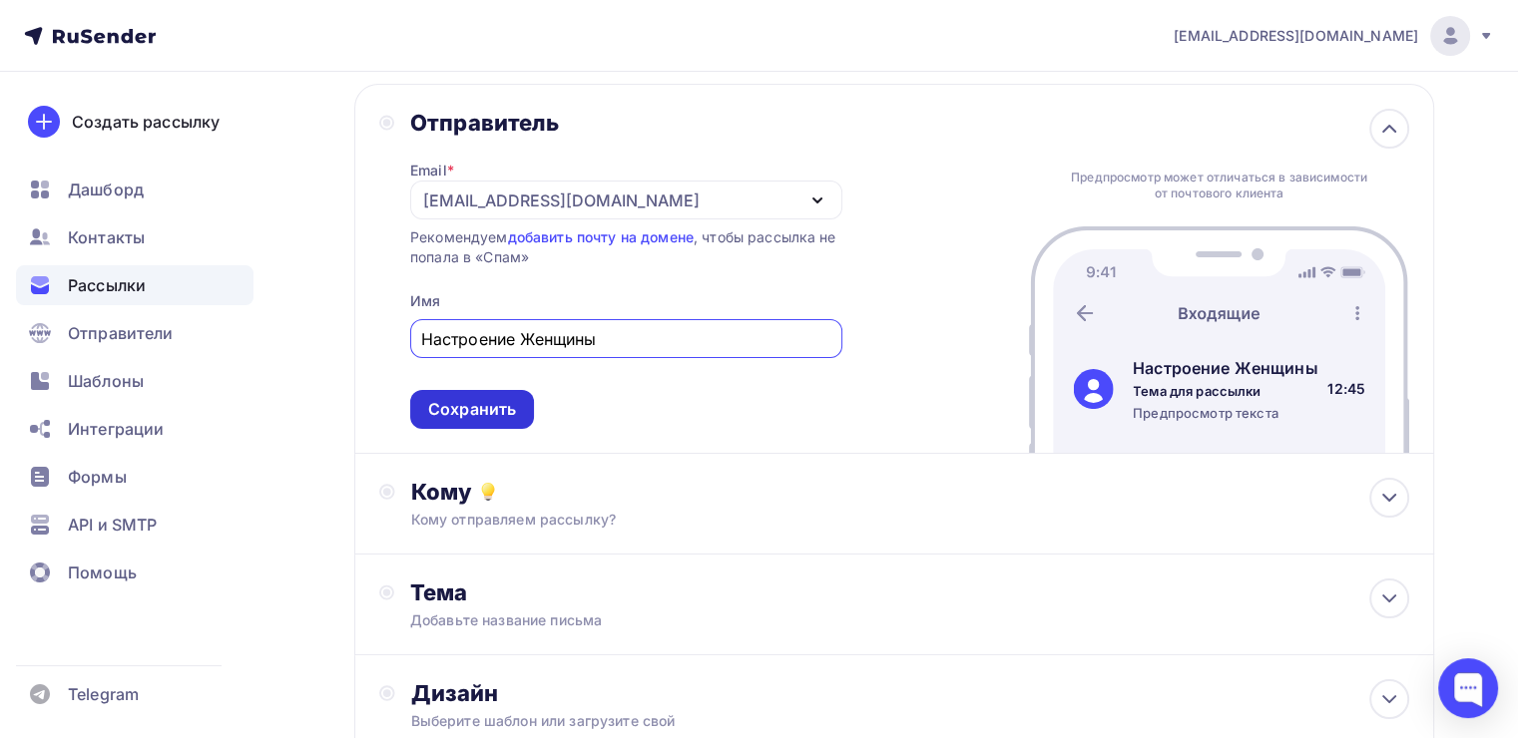
type input "Настроение Женщины"
click at [463, 408] on div "Сохранить" at bounding box center [472, 409] width 88 height 23
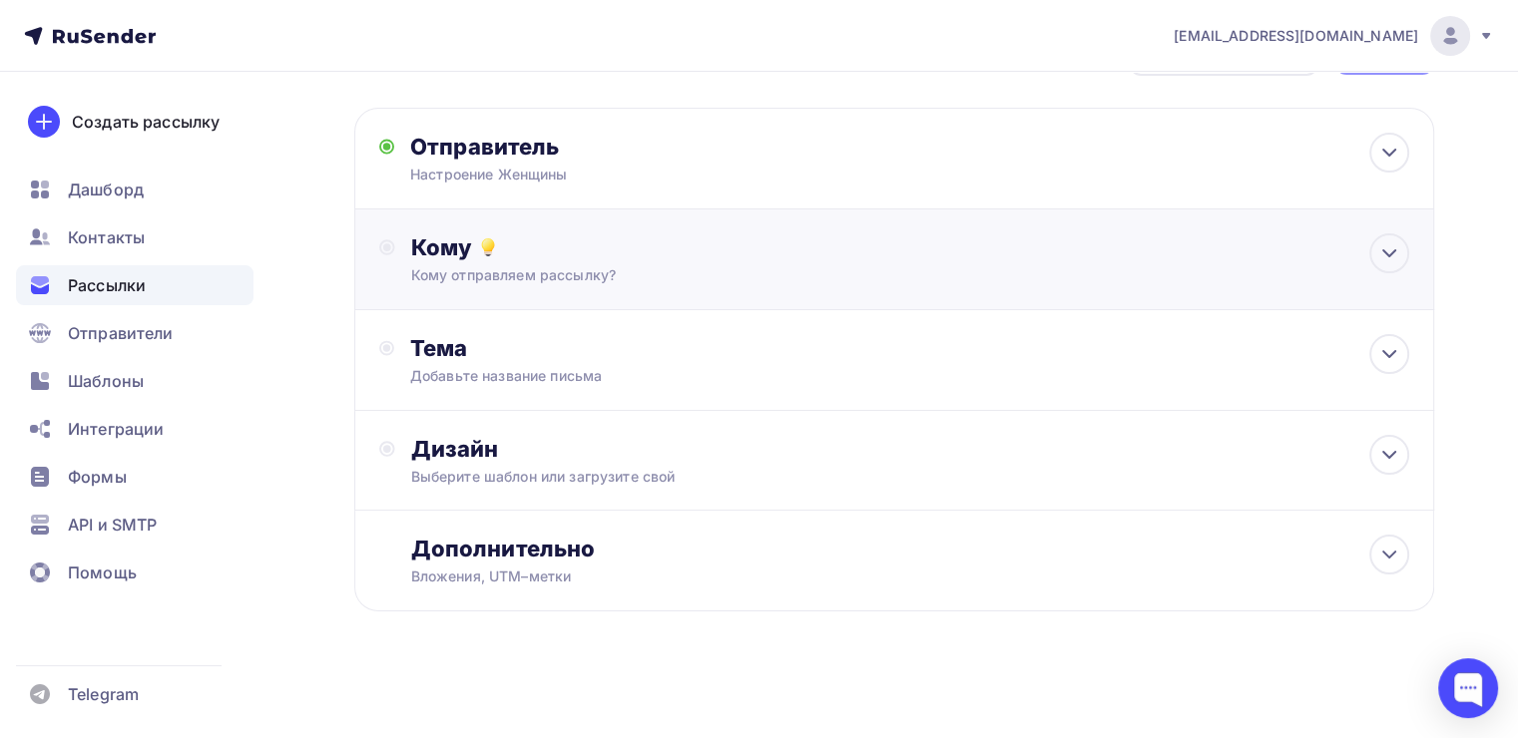
click at [642, 301] on div "Кому Кому отправляем рассылку? Списки получателей Выберите список Все списки id…" at bounding box center [894, 260] width 1080 height 101
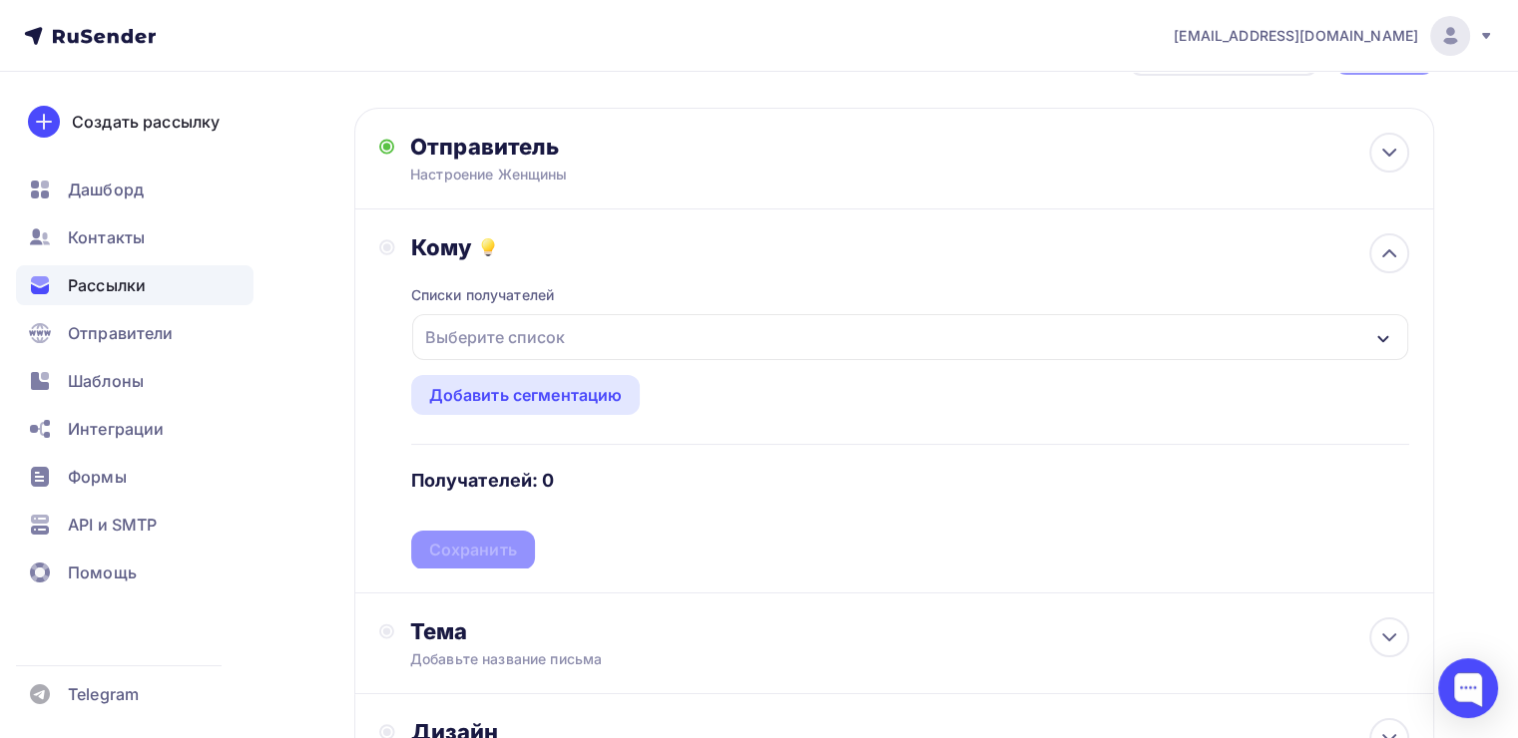
scroll to position [100, 0]
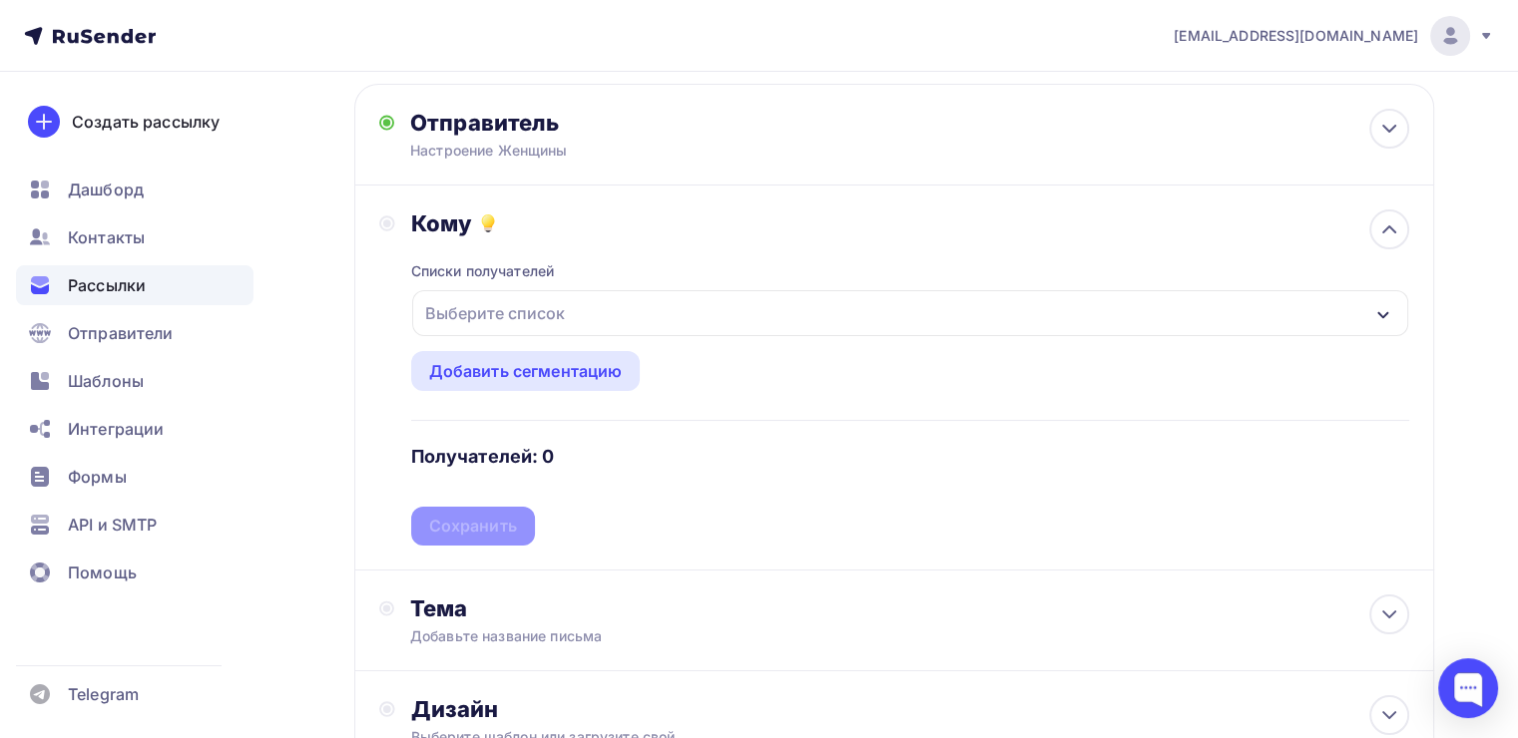
click at [611, 332] on div "Выберите список" at bounding box center [910, 313] width 996 height 46
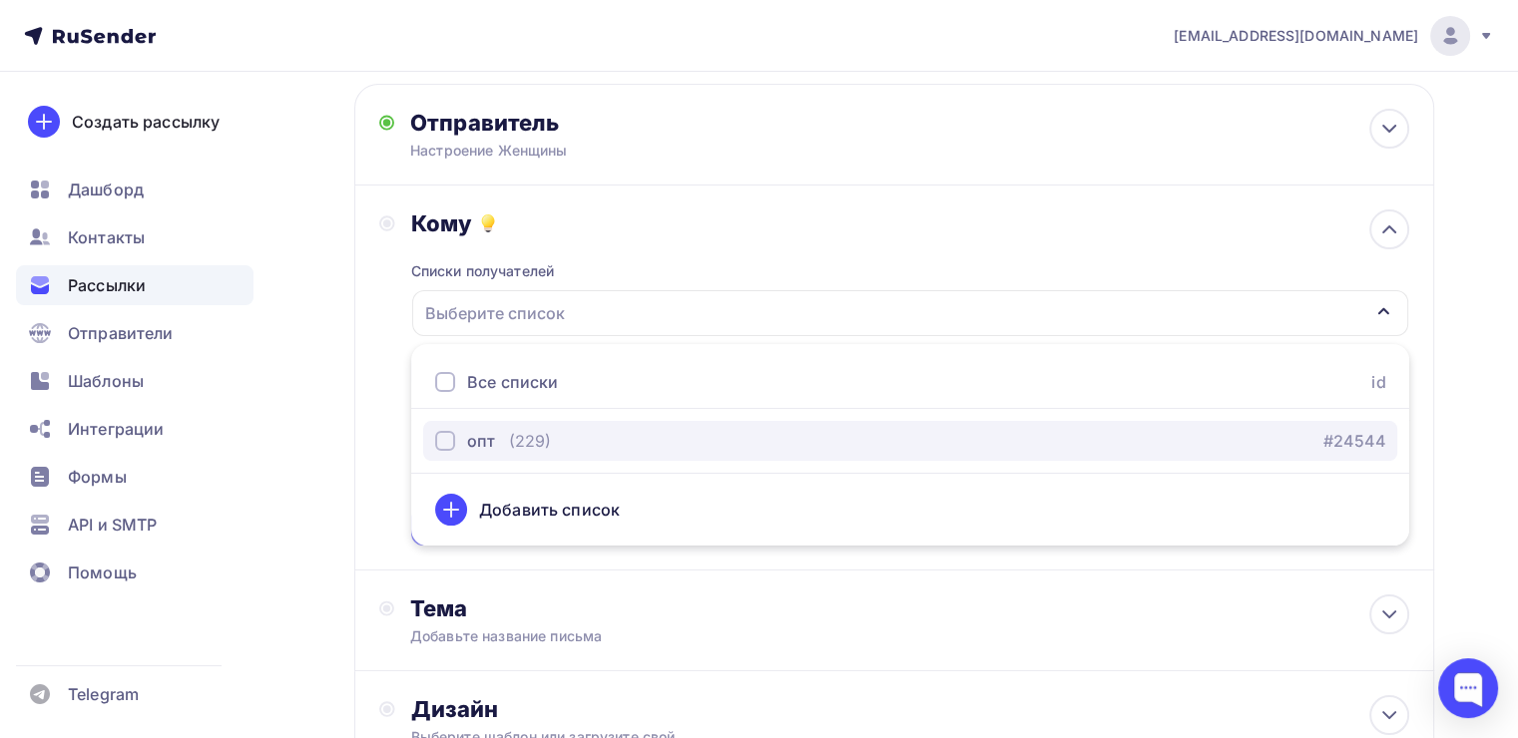
click at [558, 438] on div "опт (229) #24544" at bounding box center [910, 441] width 950 height 24
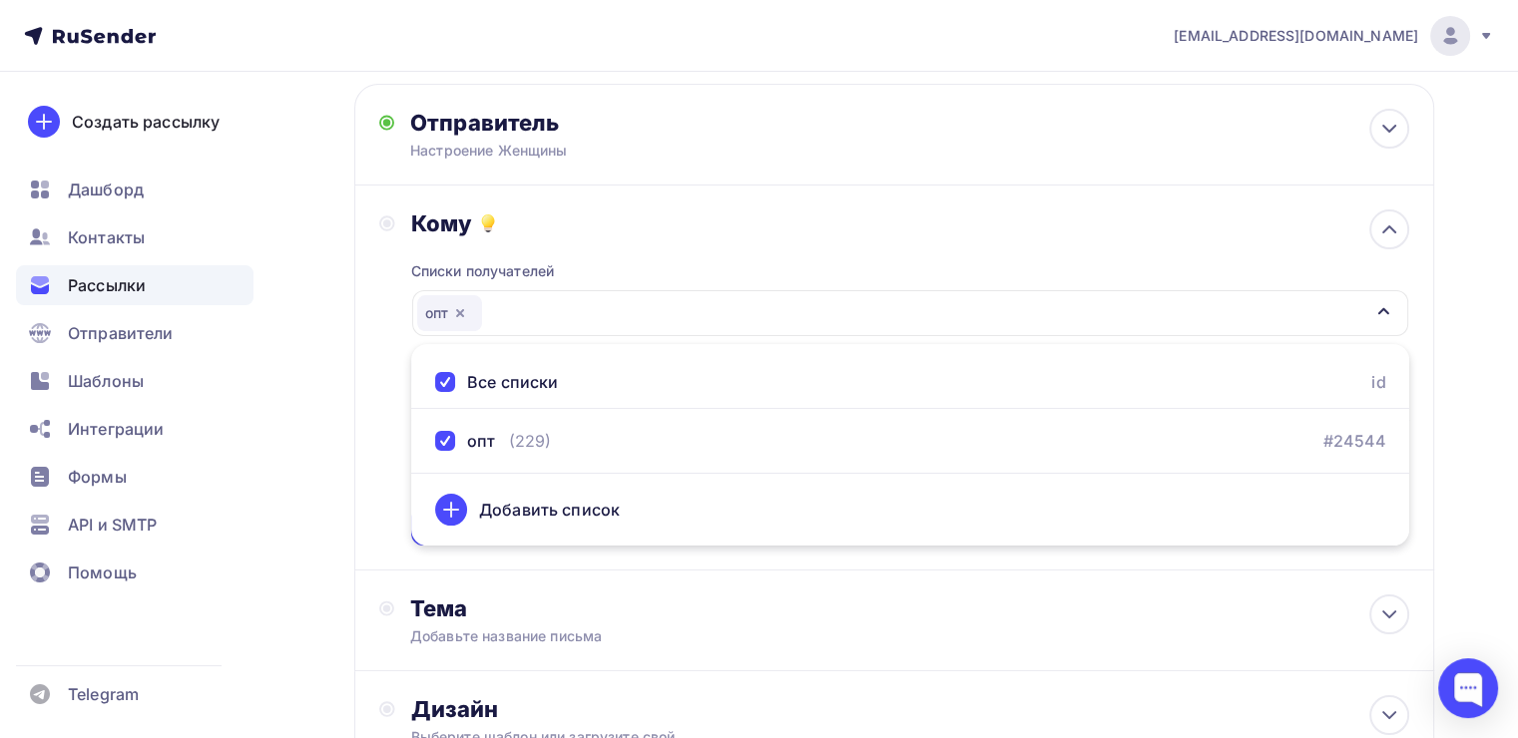
drag, startPoint x: 1473, startPoint y: 423, endPoint x: 1268, endPoint y: 419, distance: 204.6
click at [1473, 423] on div "Назад Бижутерия оптом Бижутерия оптом Закончить позже Далее Отправитель Настрое…" at bounding box center [759, 486] width 1518 height 1029
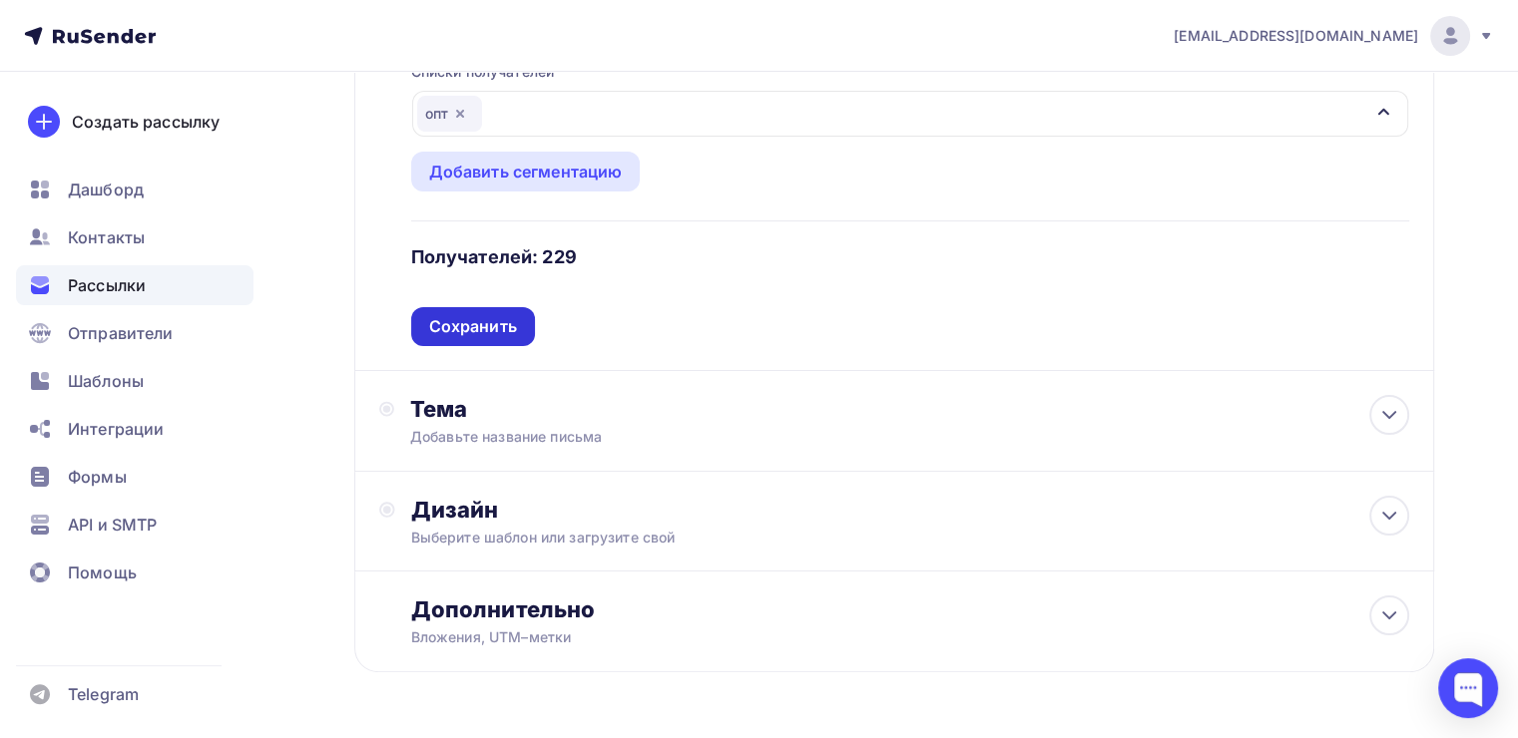
click at [522, 339] on div "Сохранить" at bounding box center [473, 326] width 124 height 39
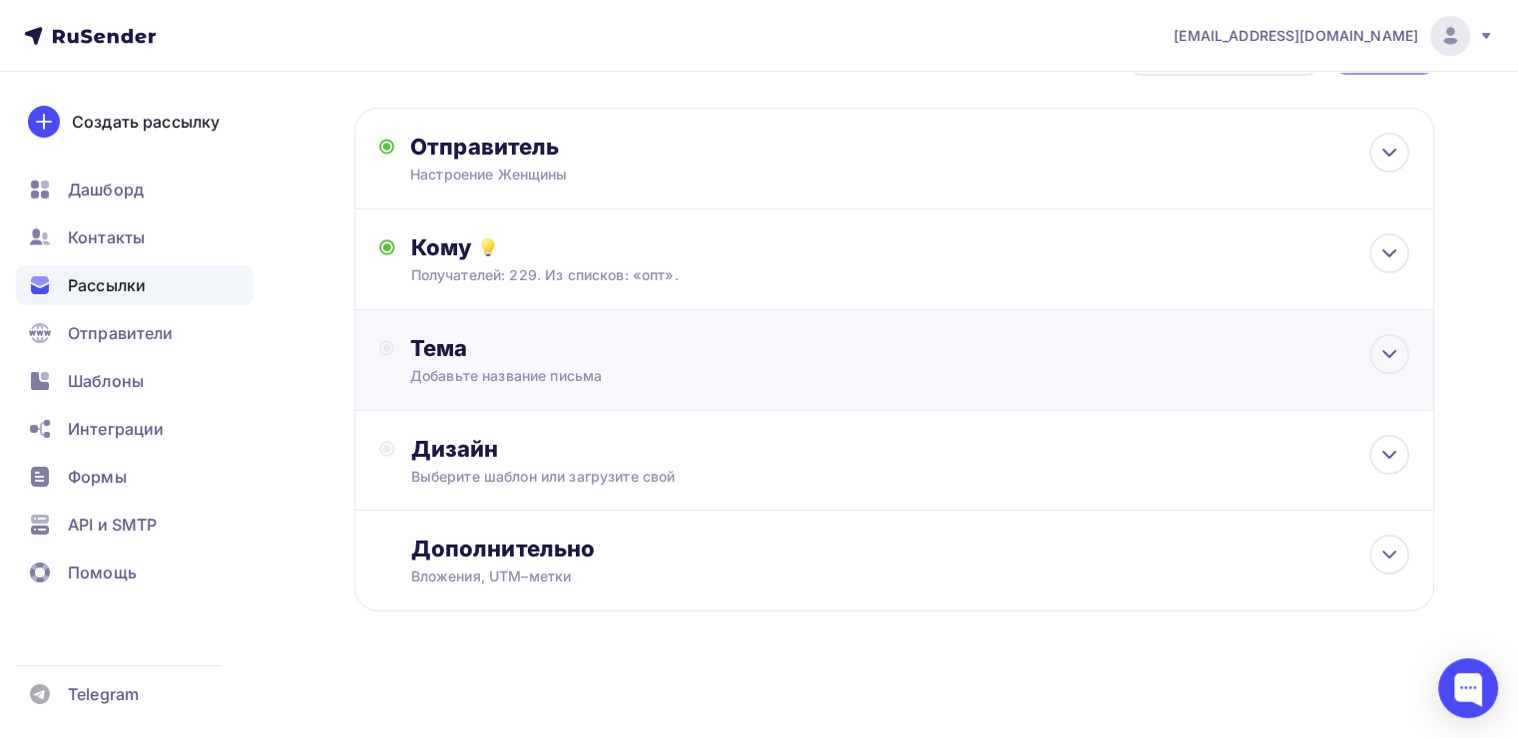
click at [547, 339] on div "Тема" at bounding box center [607, 348] width 394 height 28
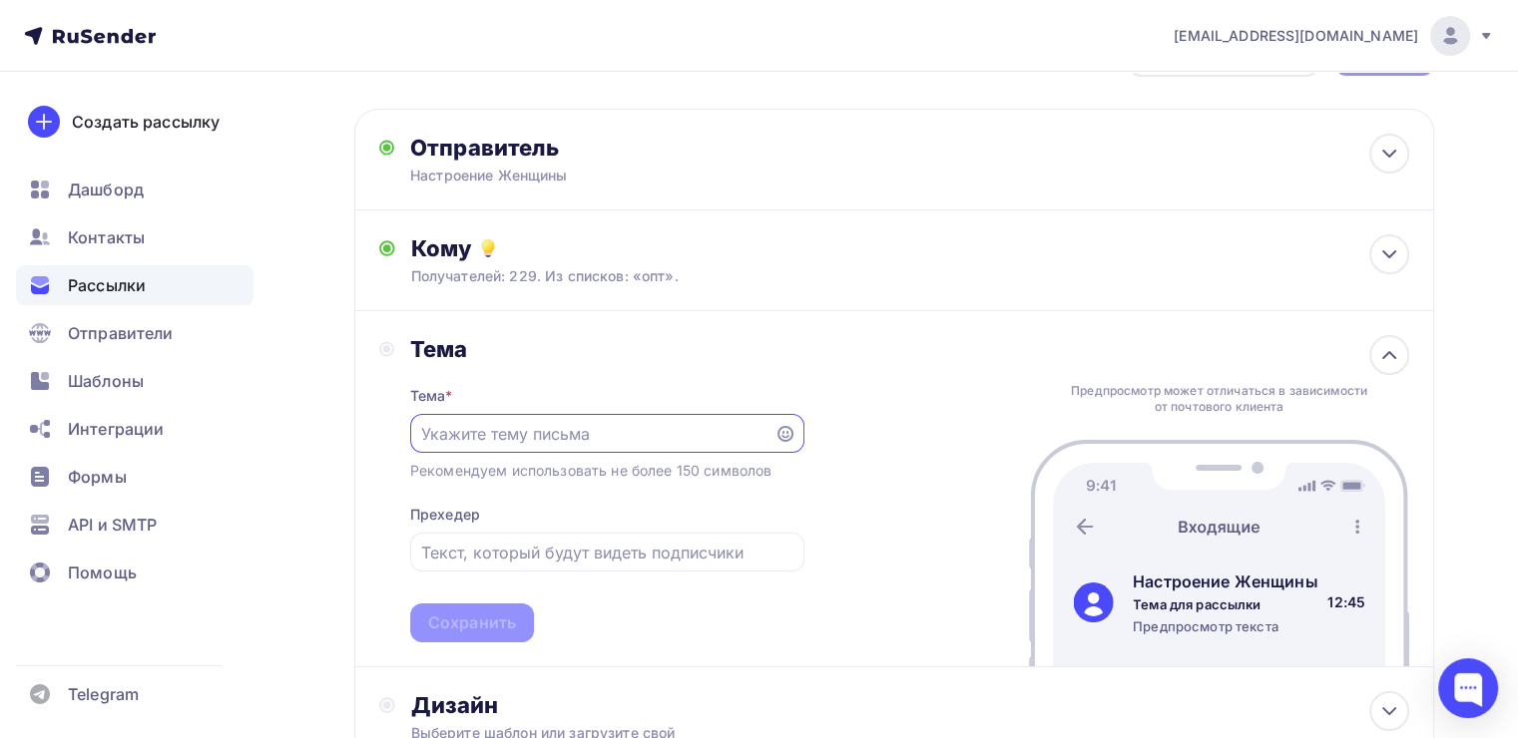
scroll to position [0, 0]
type input "О"
type input "Ю"
type input "Б"
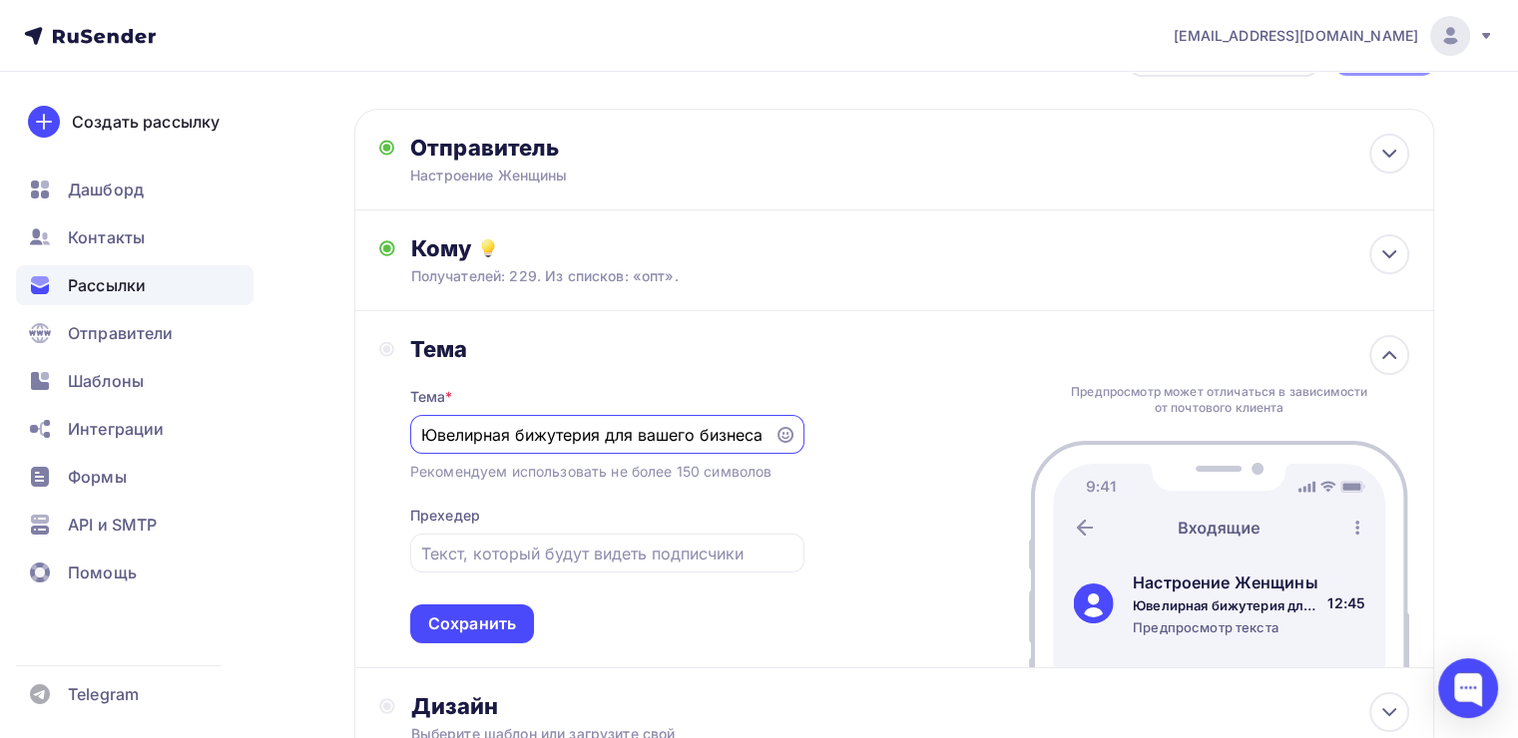
drag, startPoint x: 523, startPoint y: 435, endPoint x: 395, endPoint y: 447, distance: 128.3
click at [395, 447] on div "Тема Тема * Ювелирная бижутерия для вашего бизнеса Рекомендуем использовать не …" at bounding box center [591, 489] width 425 height 308
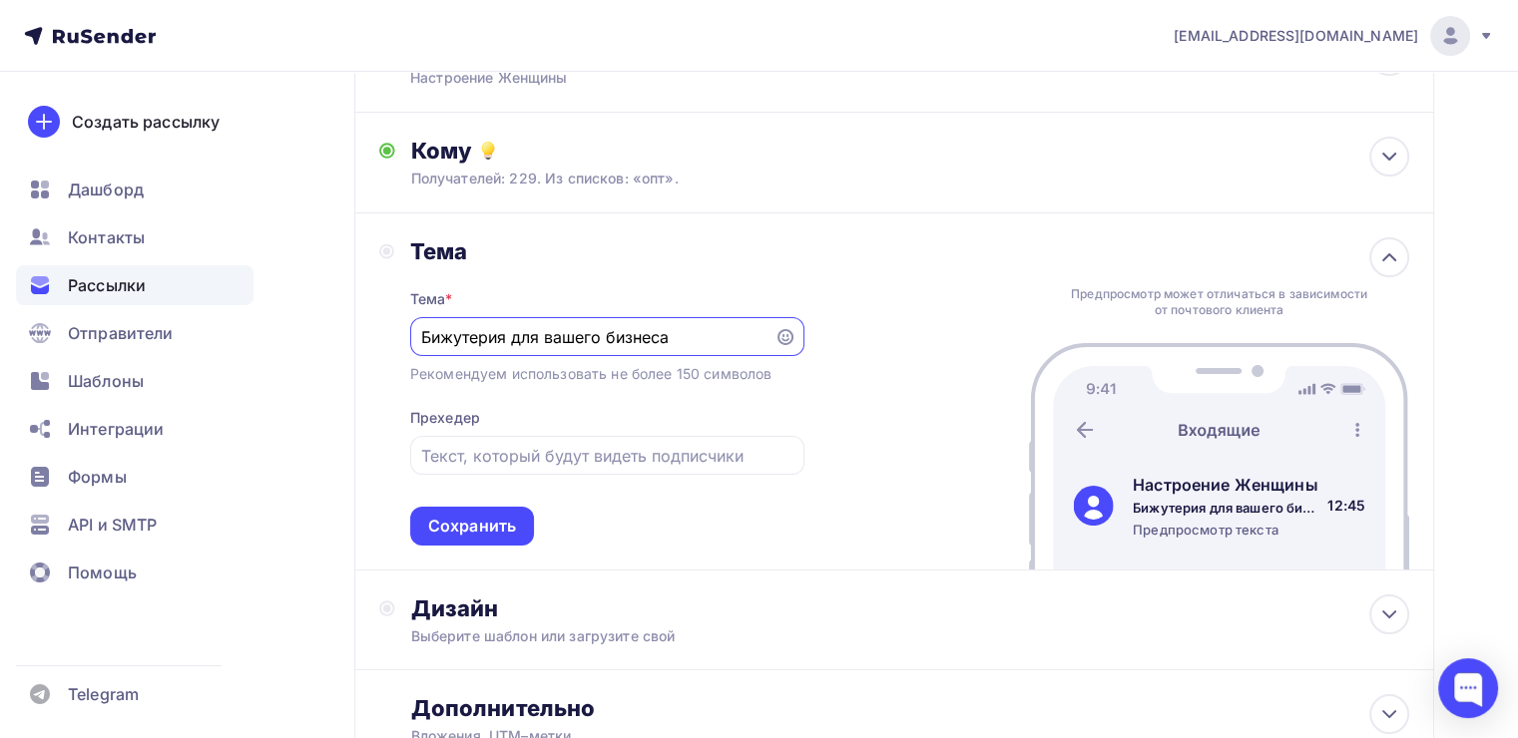
scroll to position [175, 0]
type input "Бижутерия для вашего бизнеса"
click at [547, 463] on div at bounding box center [607, 453] width 394 height 39
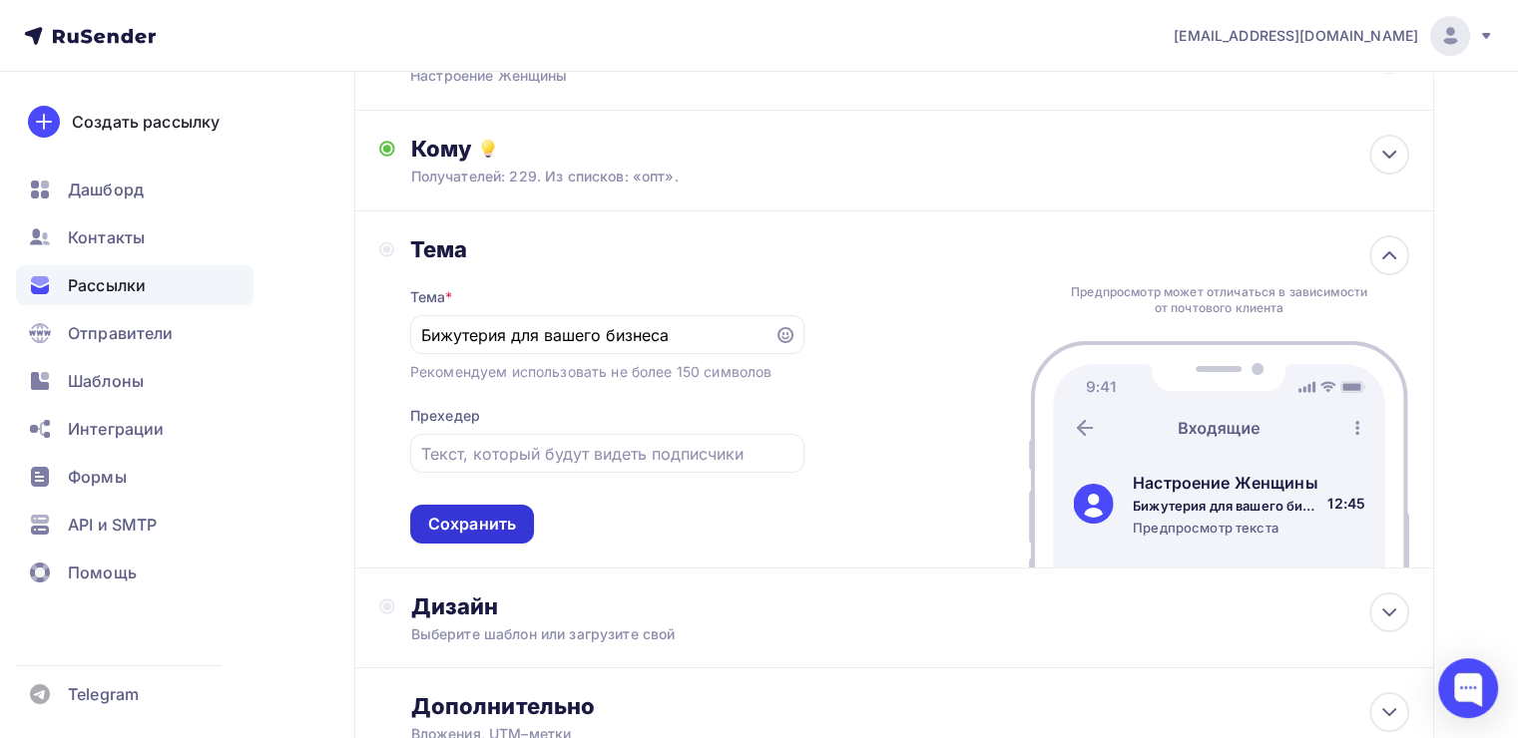
click at [505, 519] on div "Сохранить" at bounding box center [472, 524] width 88 height 23
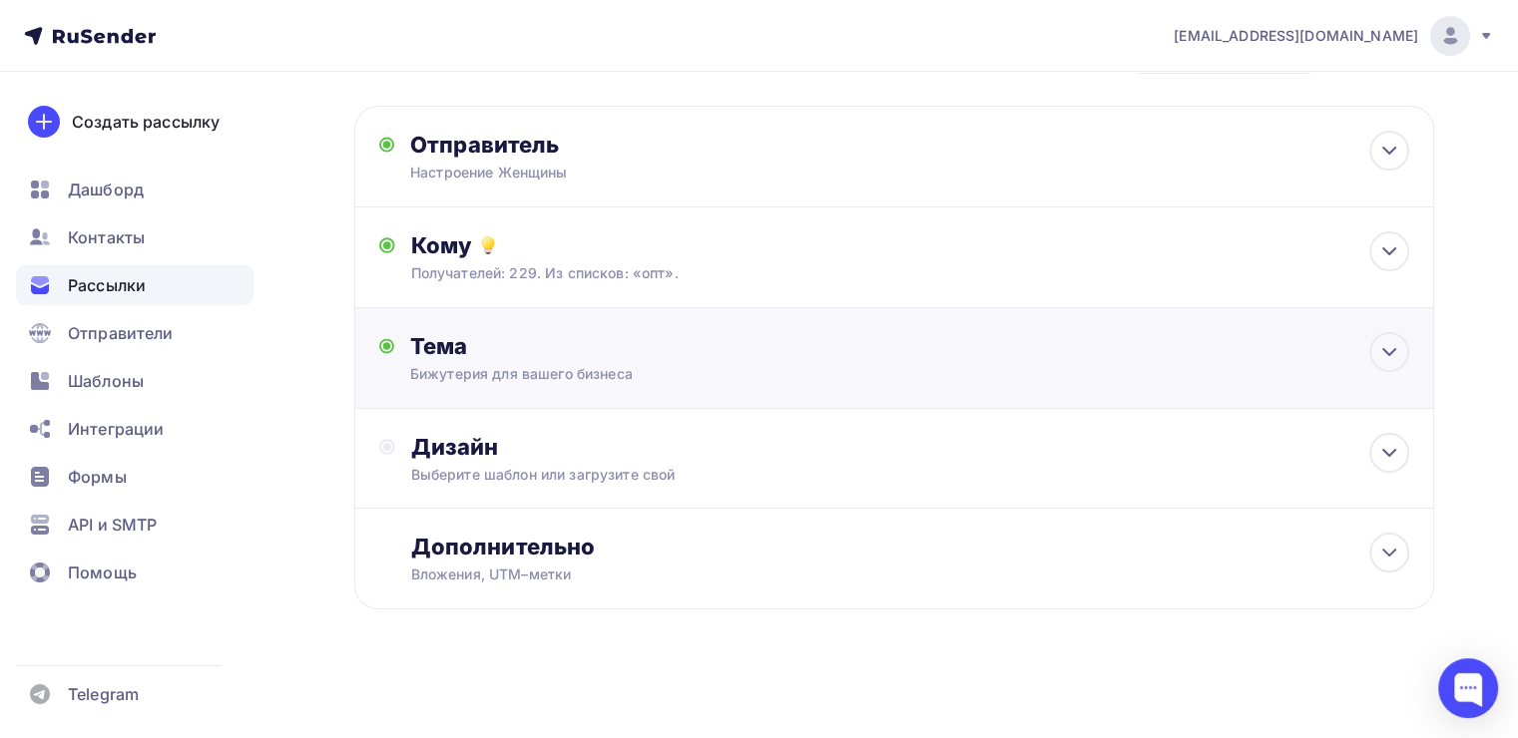
scroll to position [76, 0]
click at [735, 448] on div "Дизайн" at bounding box center [910, 449] width 998 height 28
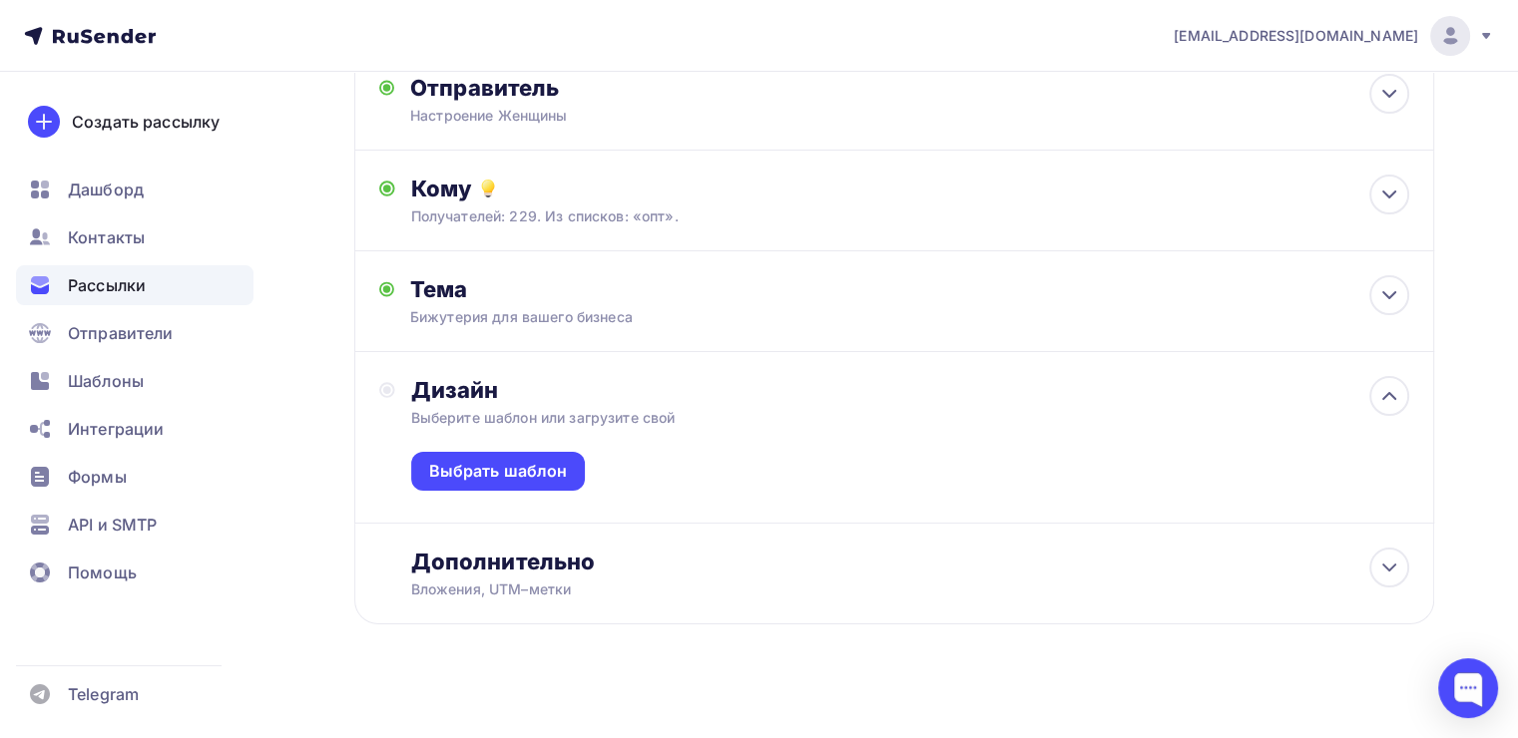
scroll to position [148, 0]
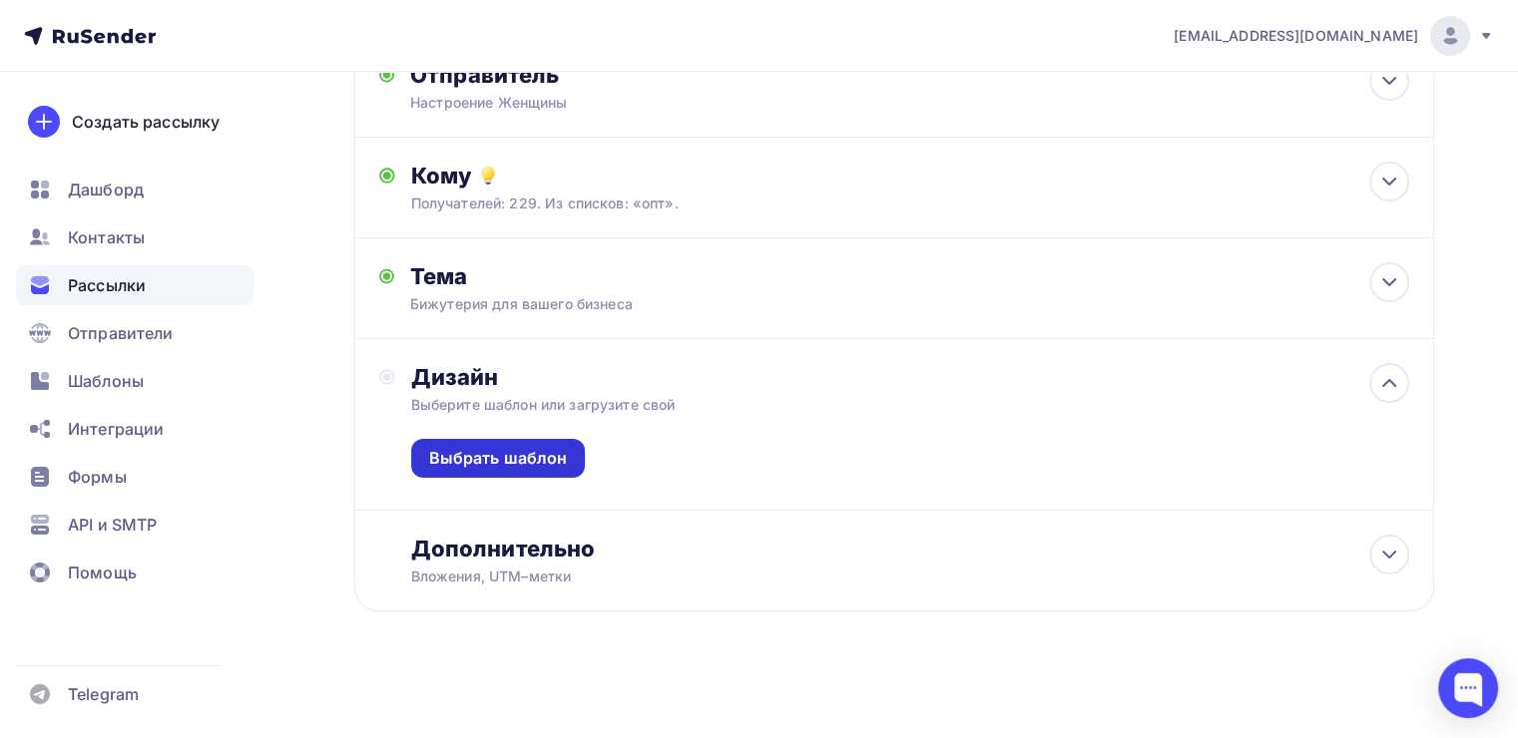
click at [559, 439] on div "Выбрать шаблон" at bounding box center [498, 458] width 175 height 39
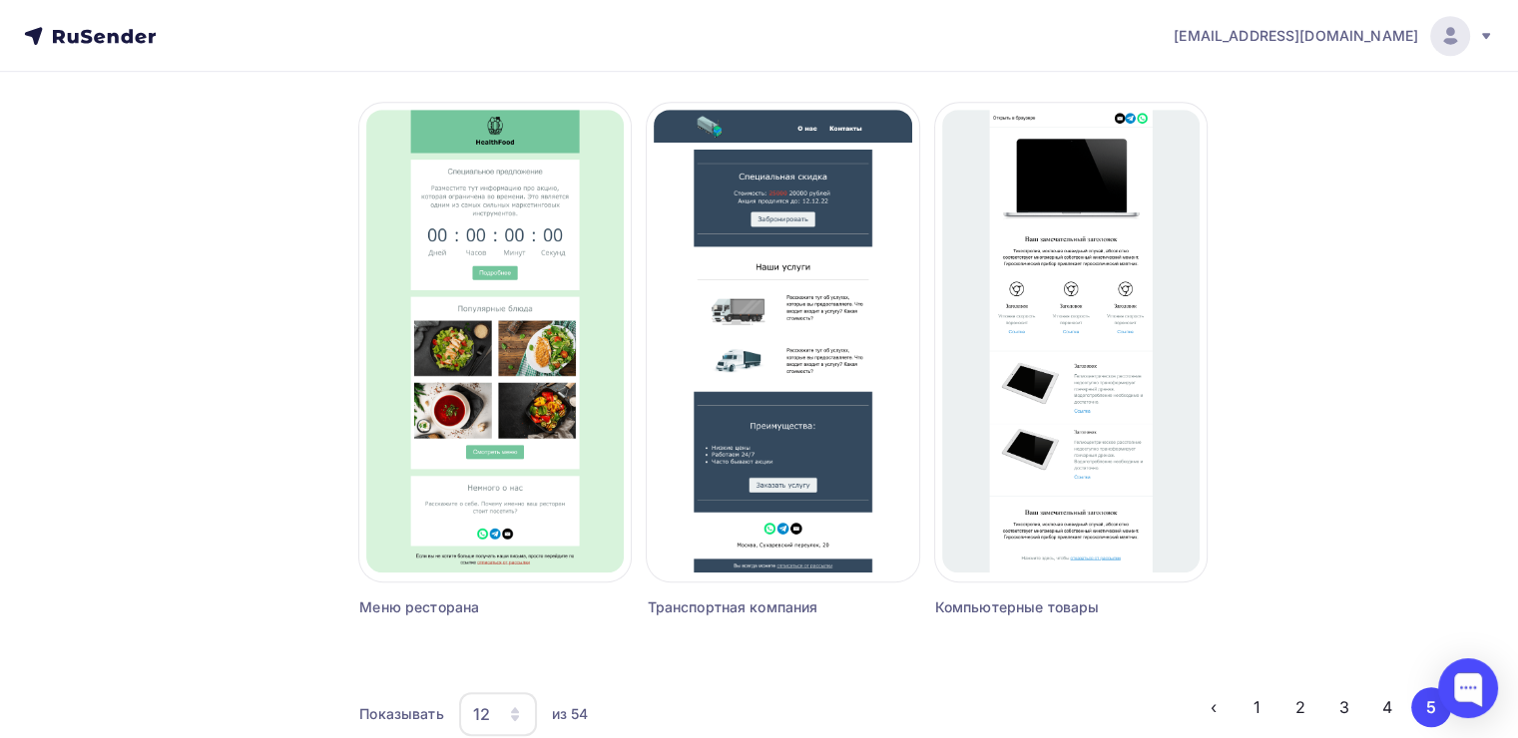
scroll to position [1308, 0]
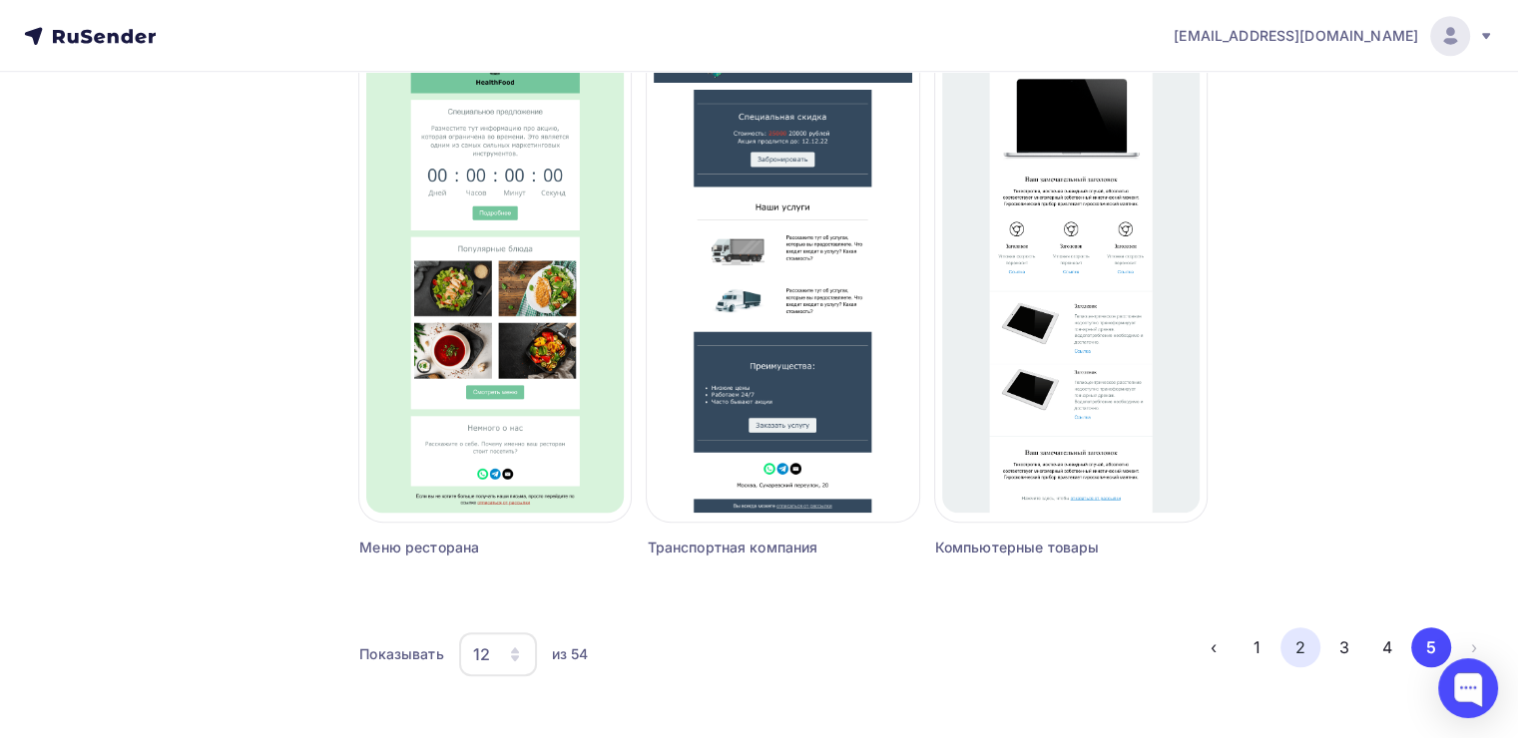
click at [1298, 658] on button "2" at bounding box center [1300, 648] width 40 height 40
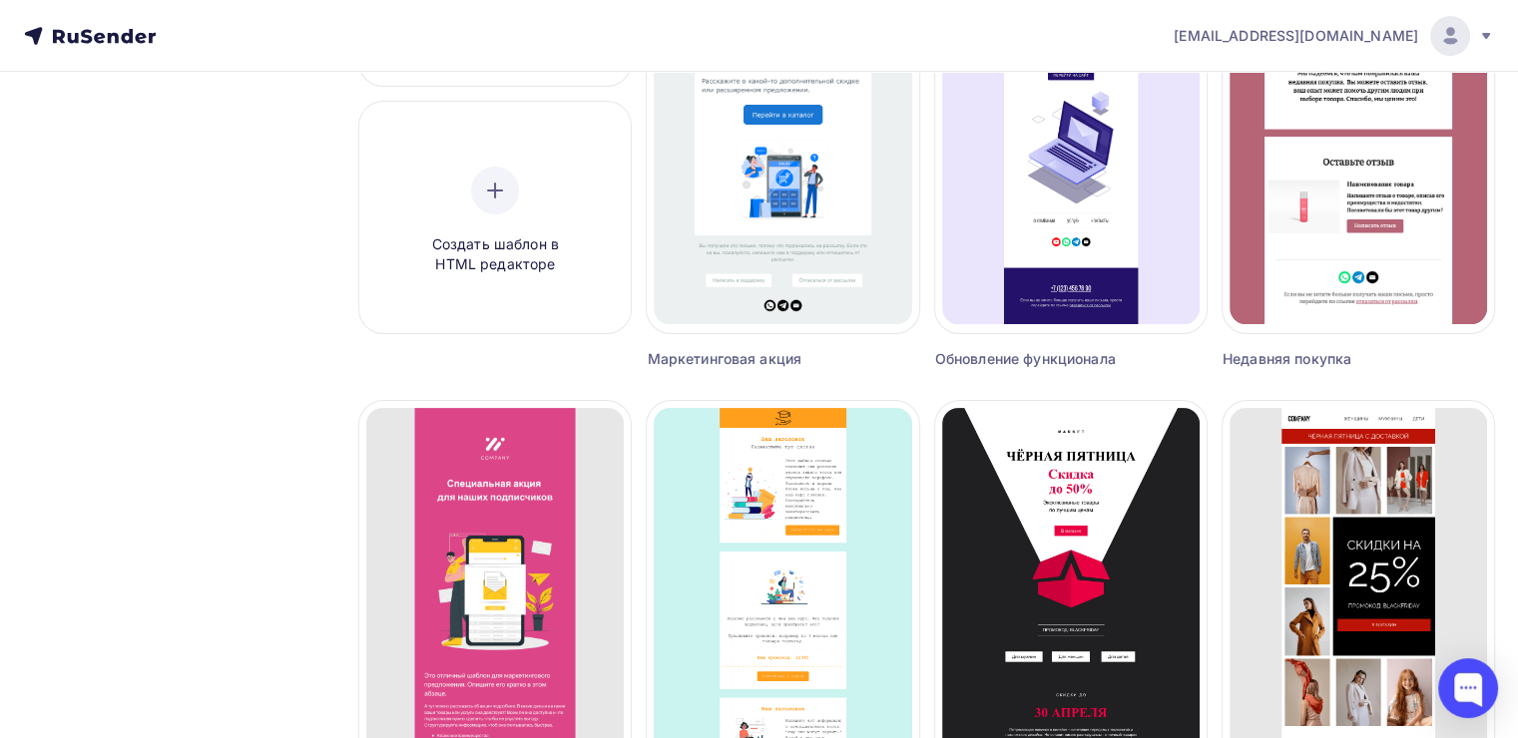
scroll to position [710, 0]
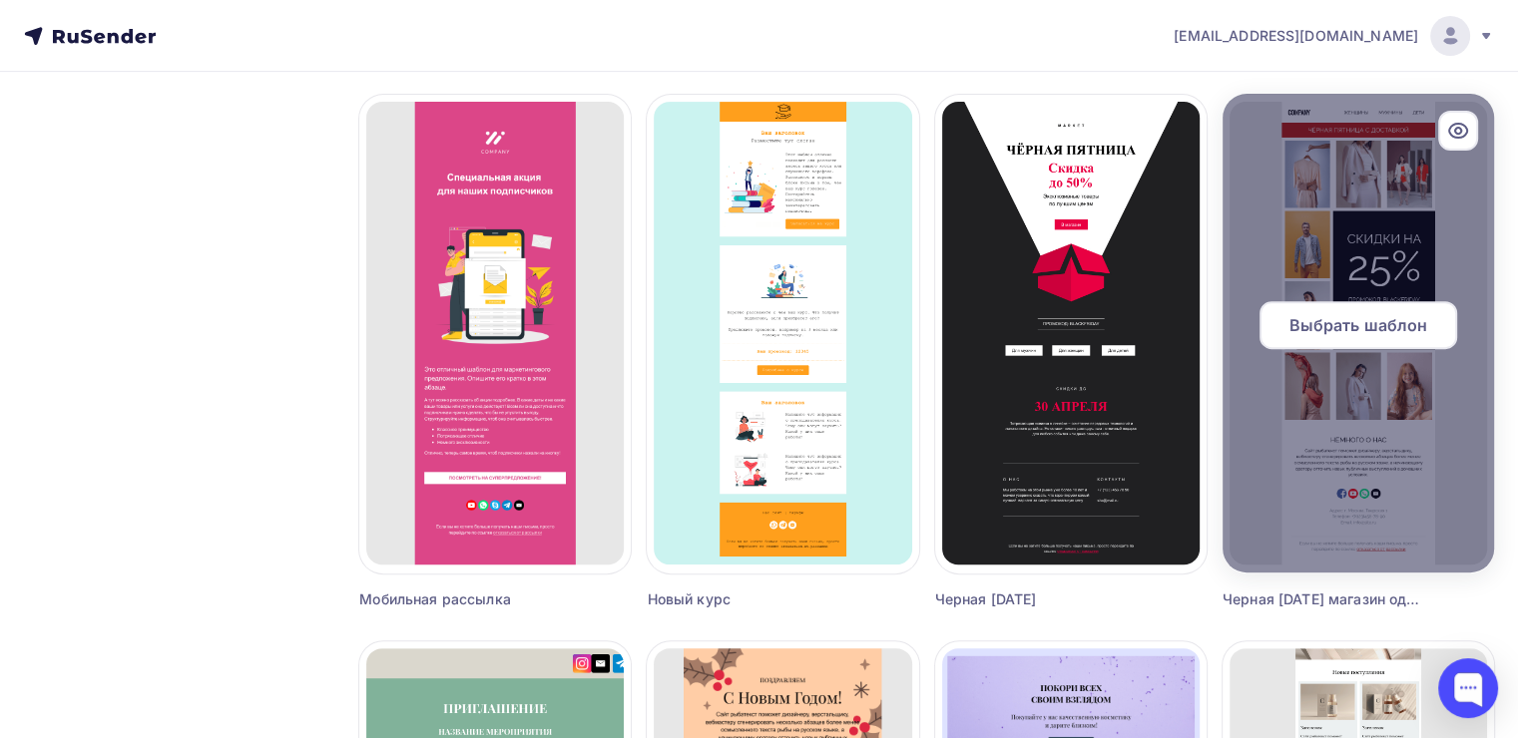
click at [1361, 325] on span "Выбрать шаблон" at bounding box center [1357, 325] width 139 height 24
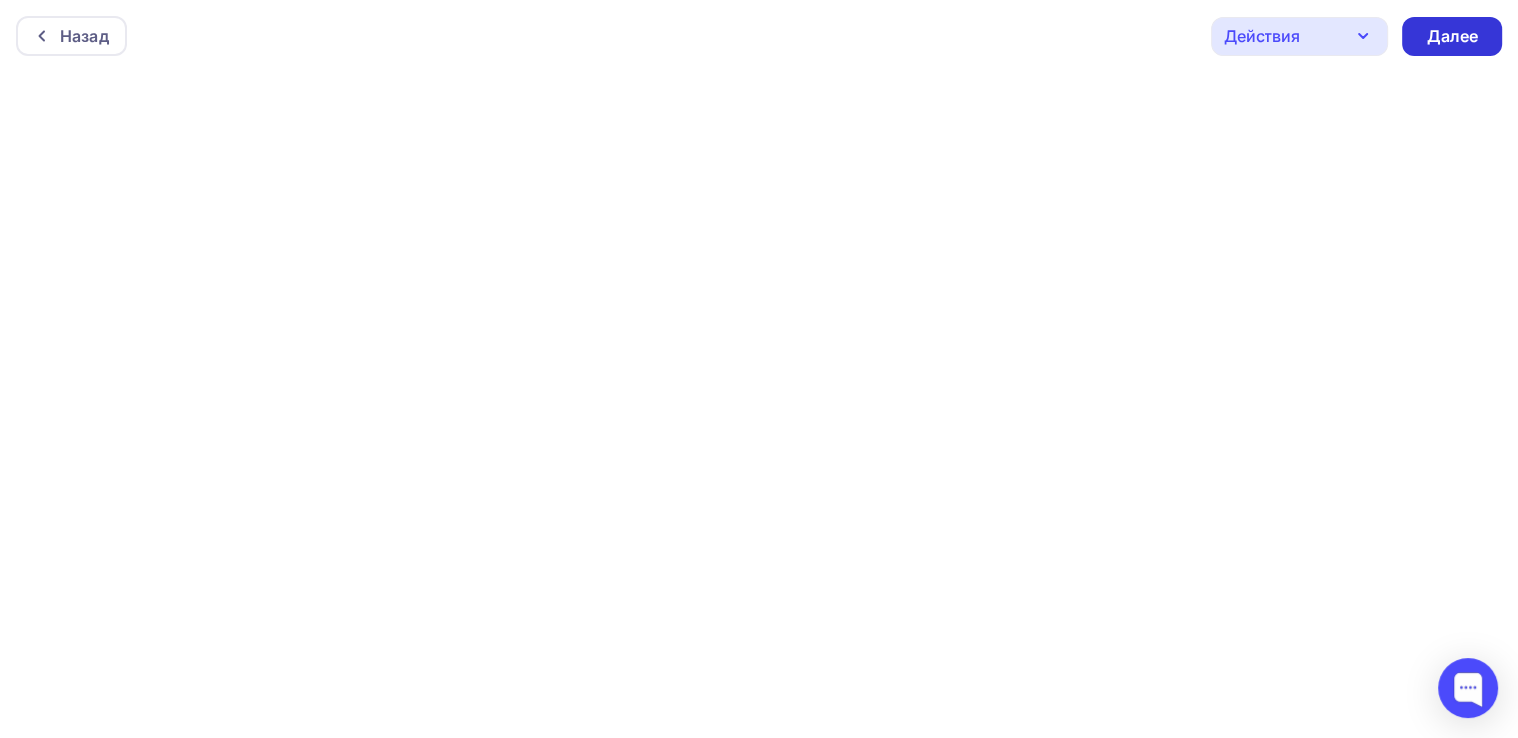
click at [1439, 45] on div "Далее" at bounding box center [1452, 36] width 52 height 23
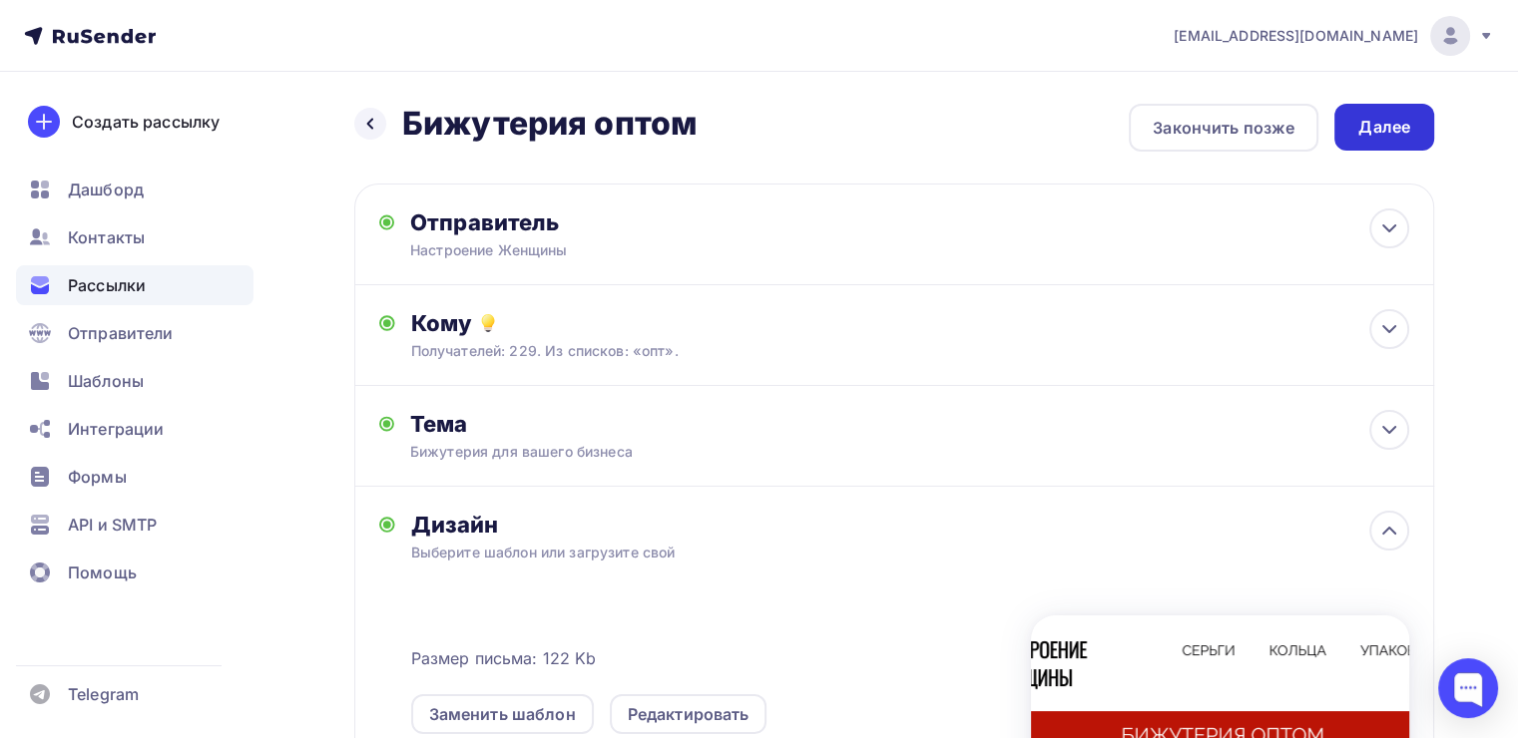
click at [1378, 131] on div "Далее" at bounding box center [1384, 127] width 52 height 23
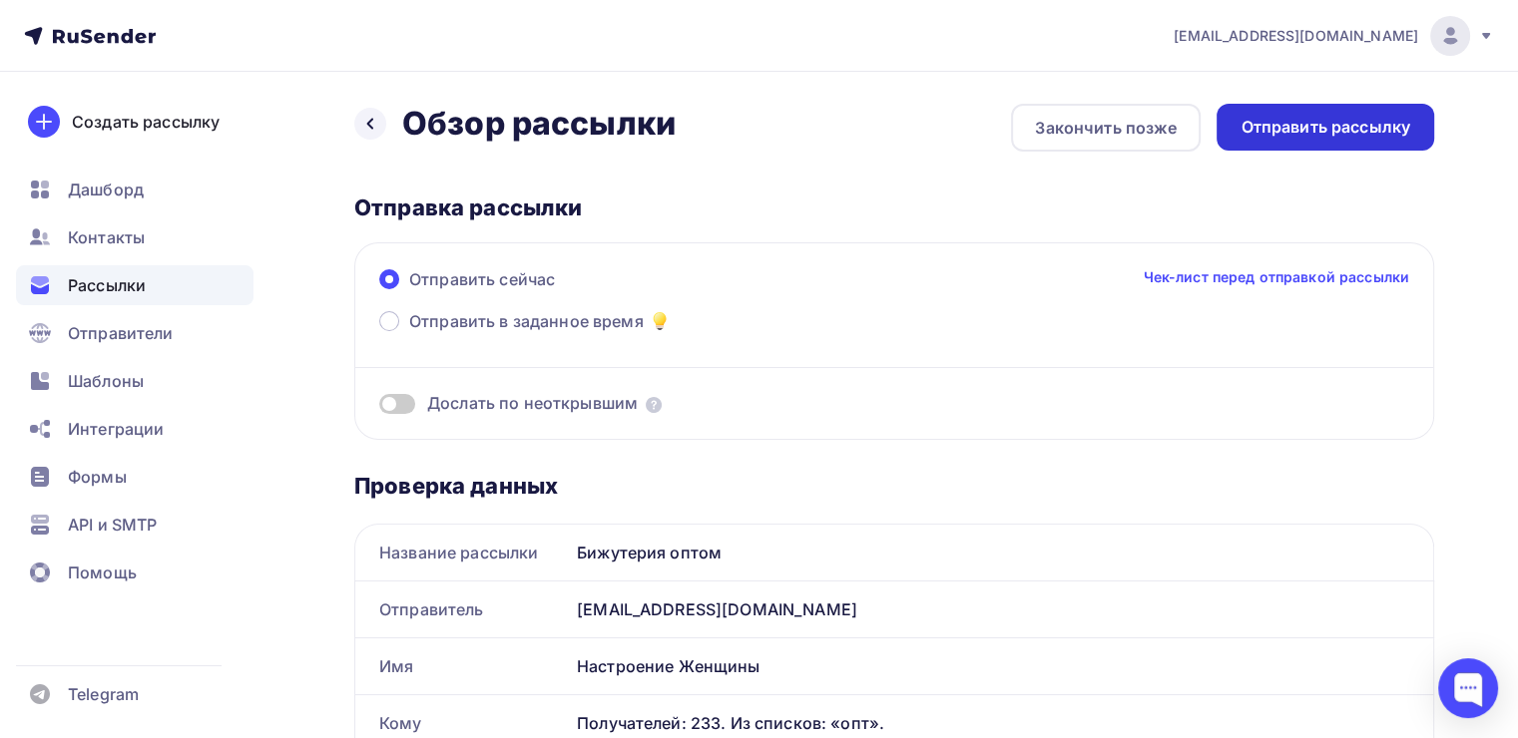
click at [1384, 128] on div "Отправить рассылку" at bounding box center [1325, 127] width 170 height 23
